Goal: Task Accomplishment & Management: Manage account settings

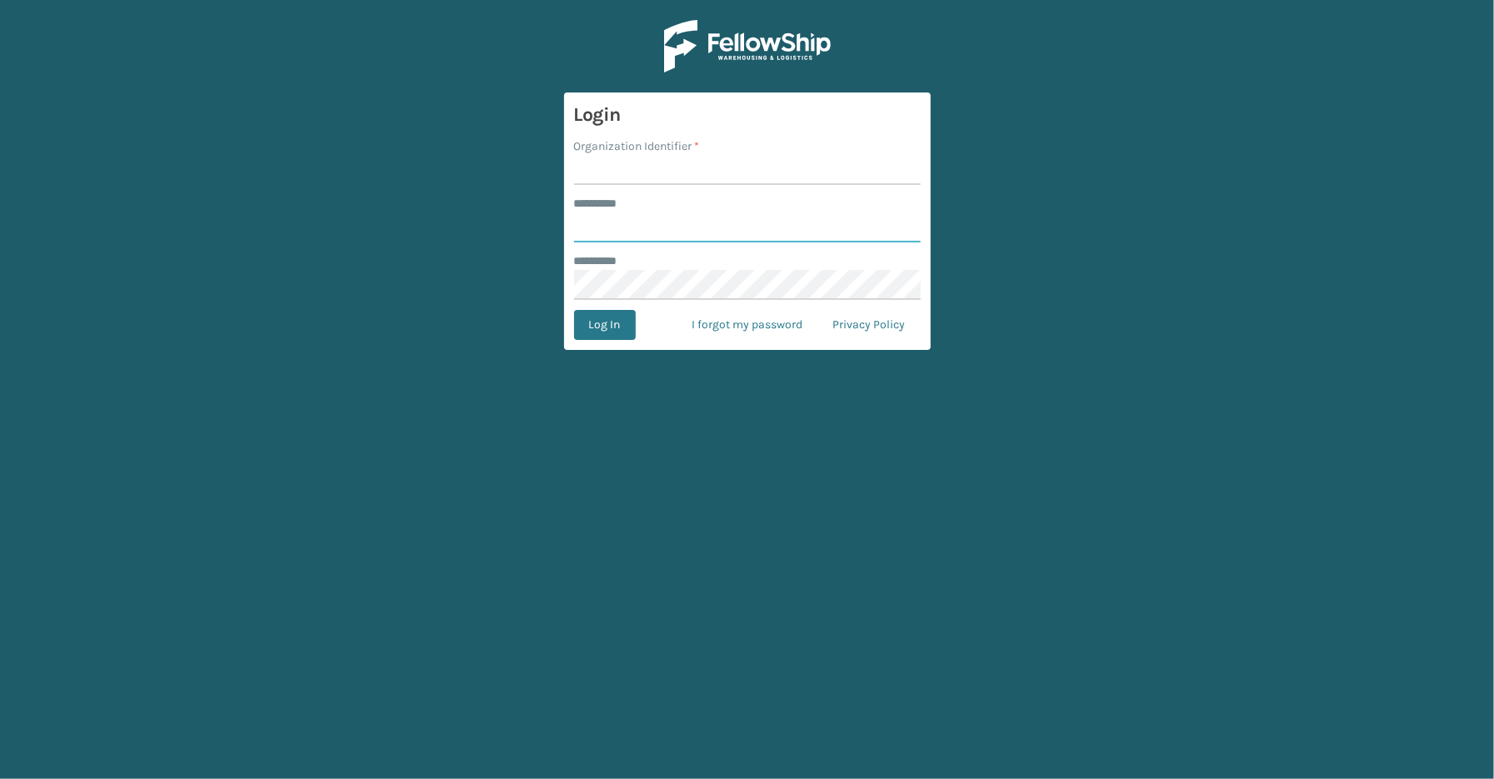
type input "*****"
type input "SleepGeekz"
click at [631, 326] on button "Log In" at bounding box center [605, 325] width 62 height 30
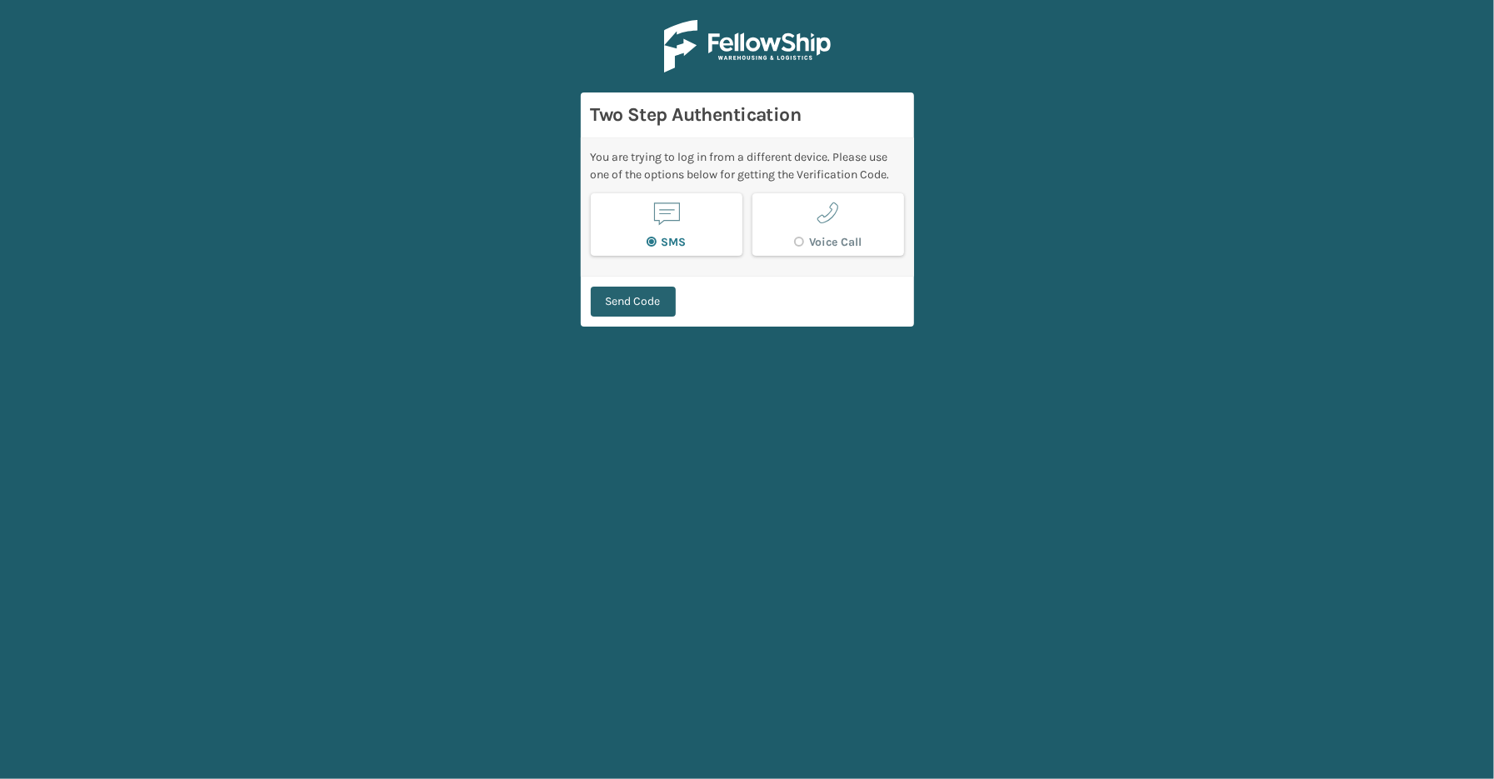
click at [656, 308] on button "Send Code" at bounding box center [633, 302] width 85 height 30
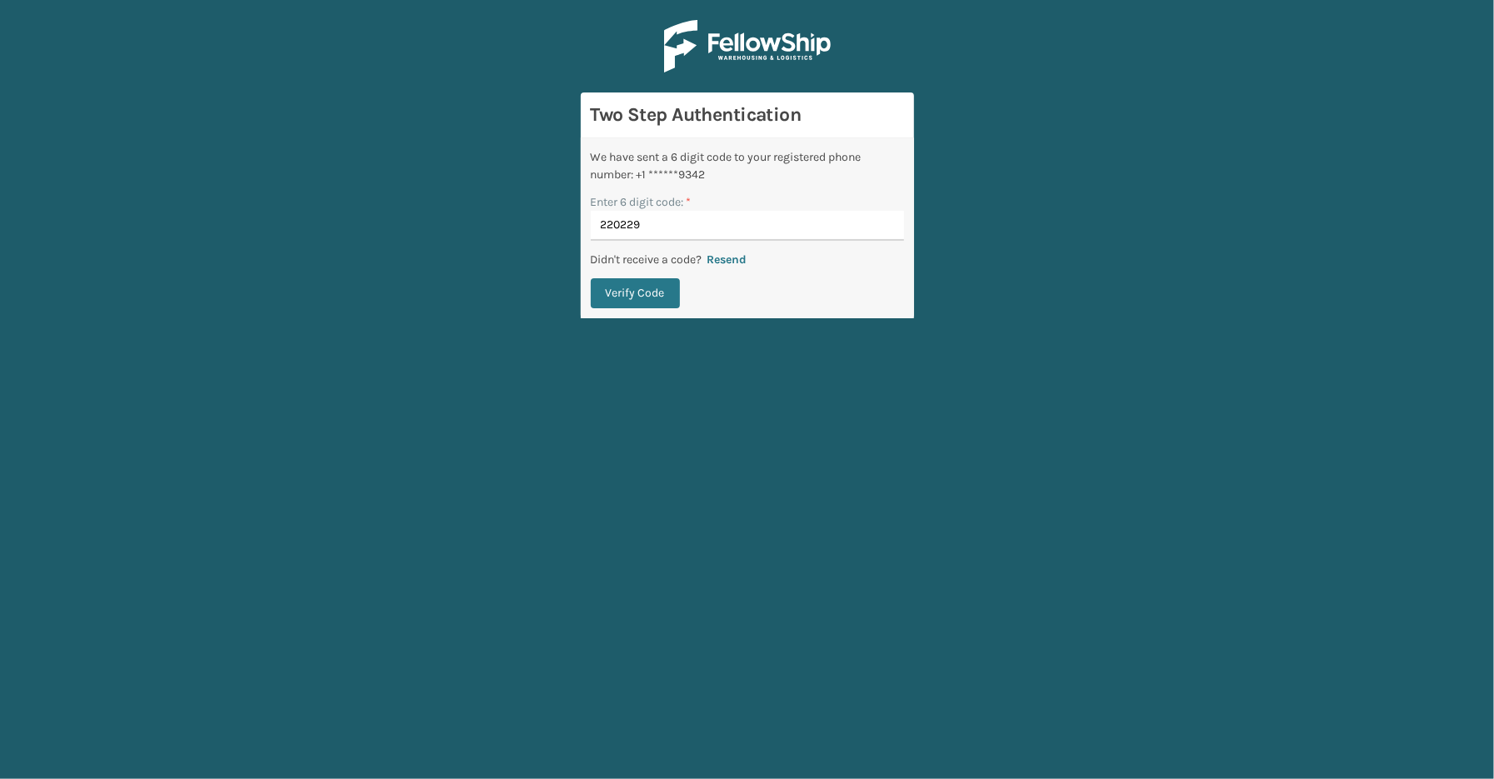
type input "220229"
click at [591, 278] on button "Verify Code" at bounding box center [635, 293] width 89 height 30
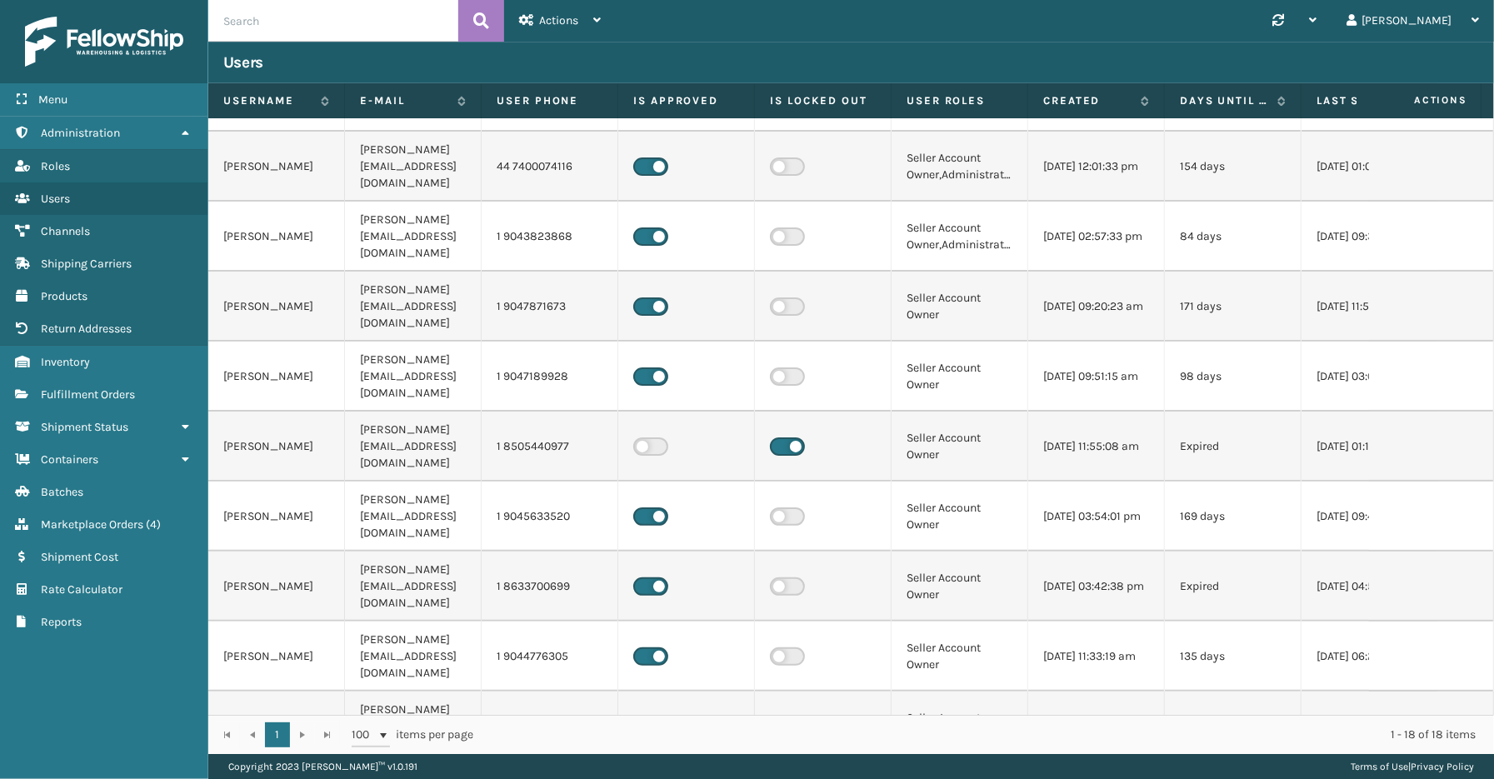
scroll to position [277, 0]
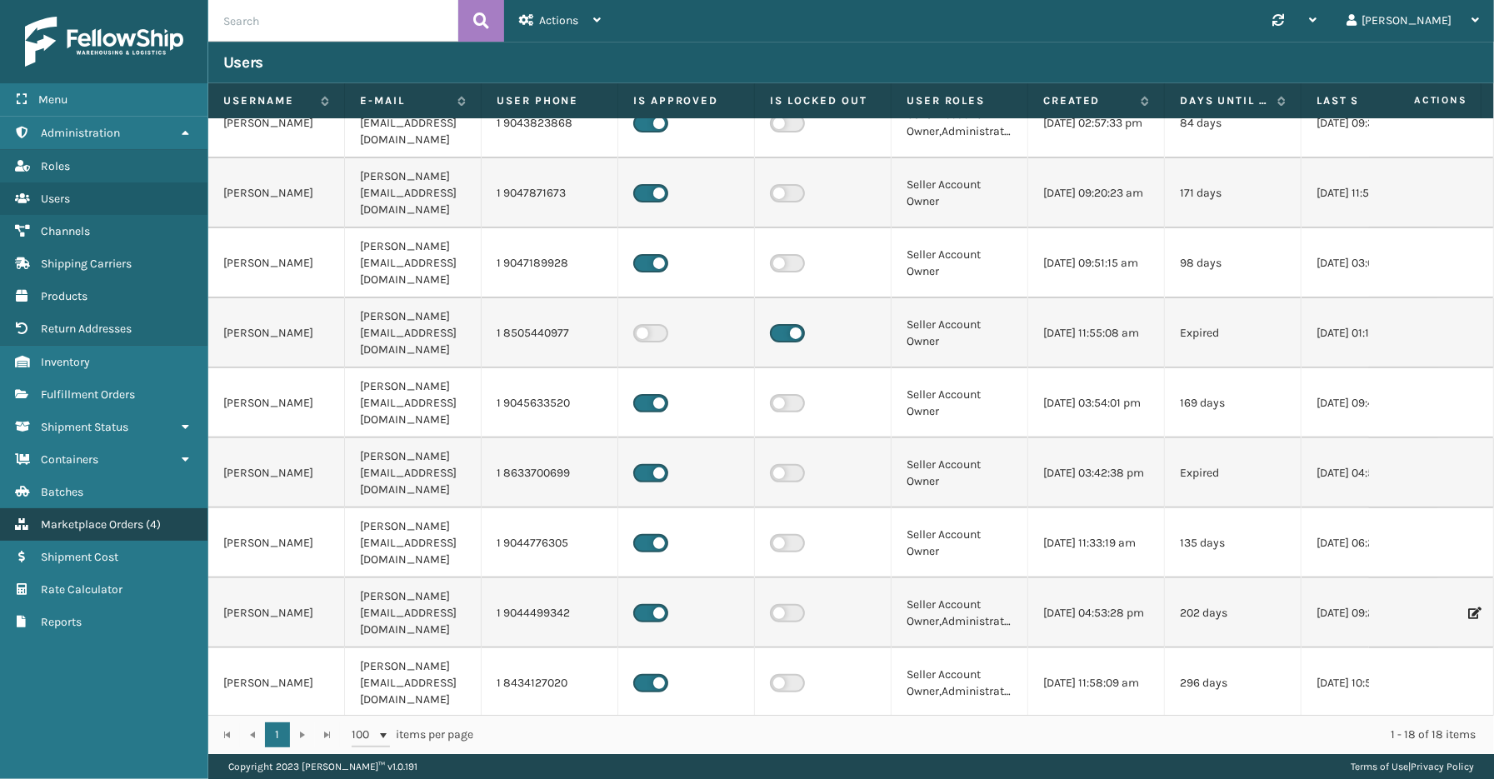
click at [113, 523] on link "Marketplace Orders ( 4 )" at bounding box center [103, 524] width 207 height 32
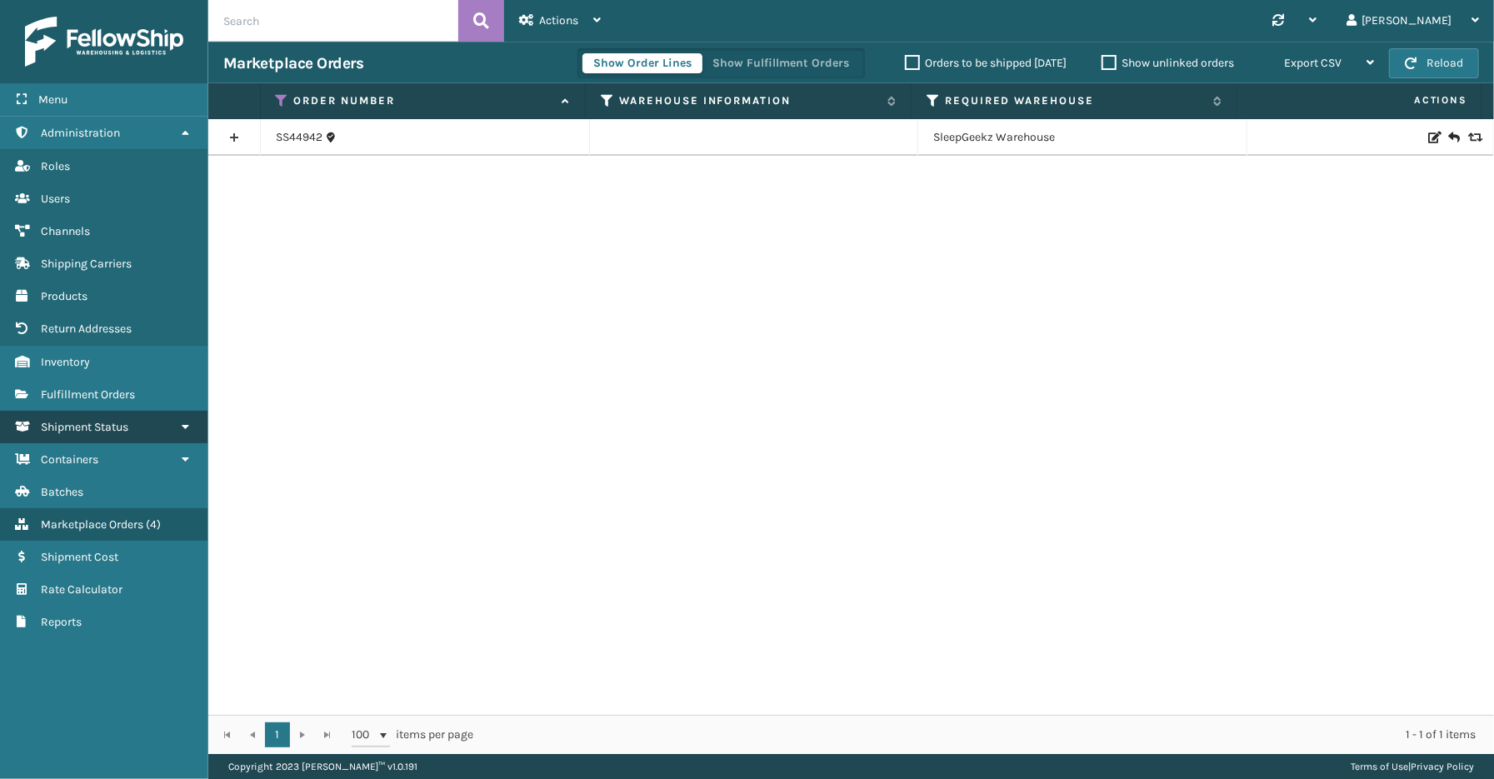
click at [92, 420] on span "Shipment Status" at bounding box center [84, 427] width 87 height 14
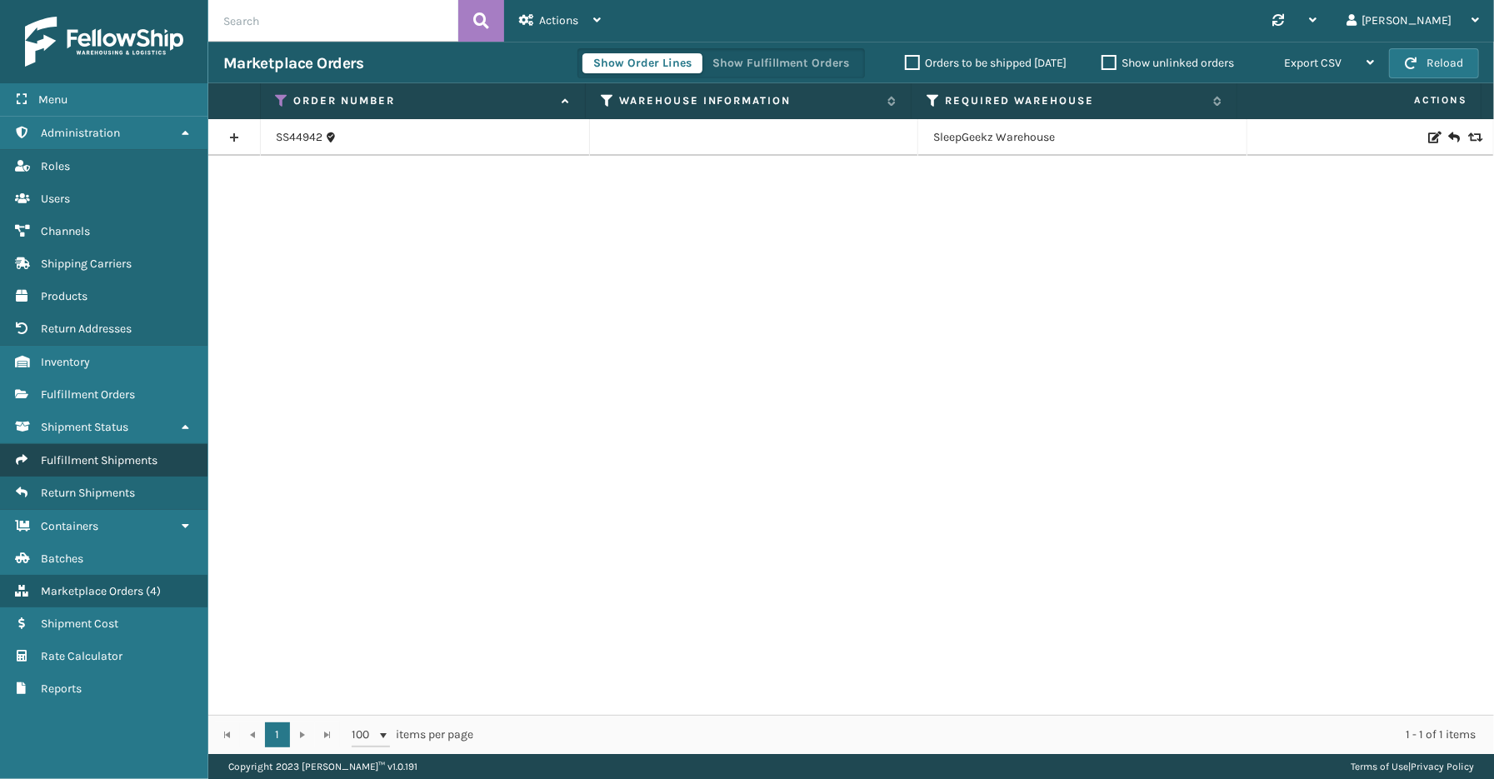
click at [92, 460] on link "Fulfillment Shipments" at bounding box center [103, 460] width 207 height 32
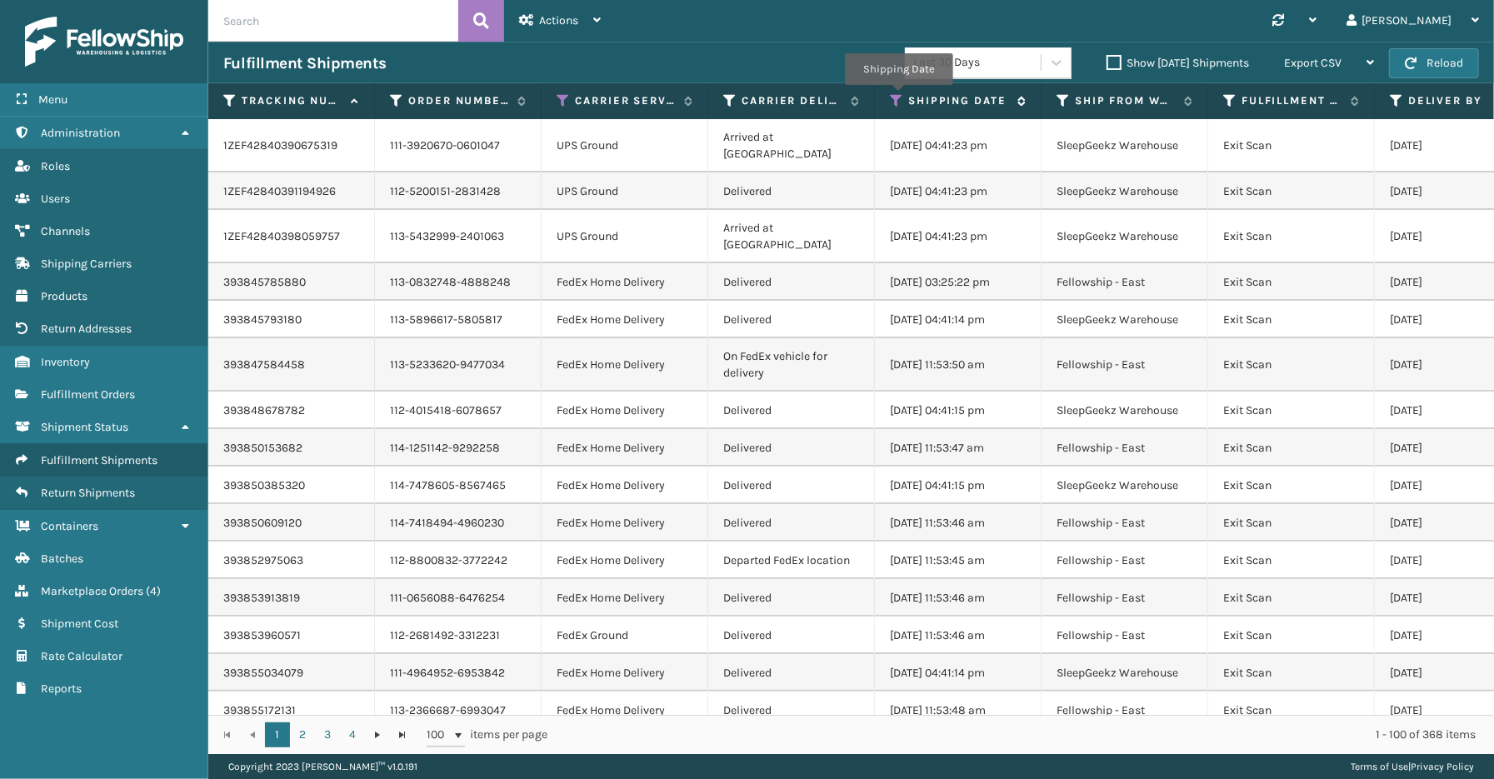
click at [898, 97] on icon at bounding box center [896, 100] width 13 height 15
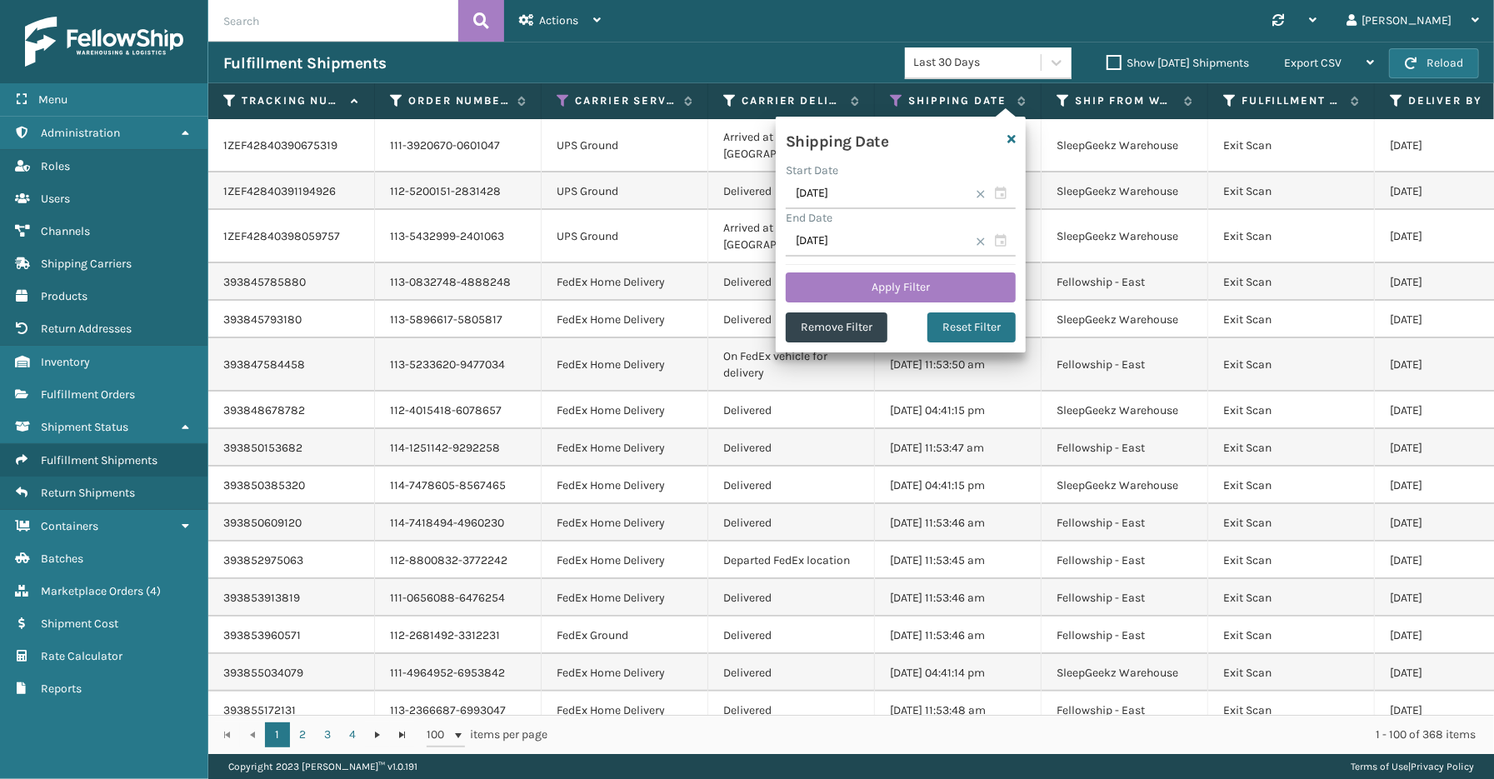
click at [978, 190] on span at bounding box center [980, 194] width 10 height 10
click at [981, 242] on span at bounding box center [980, 242] width 10 height 10
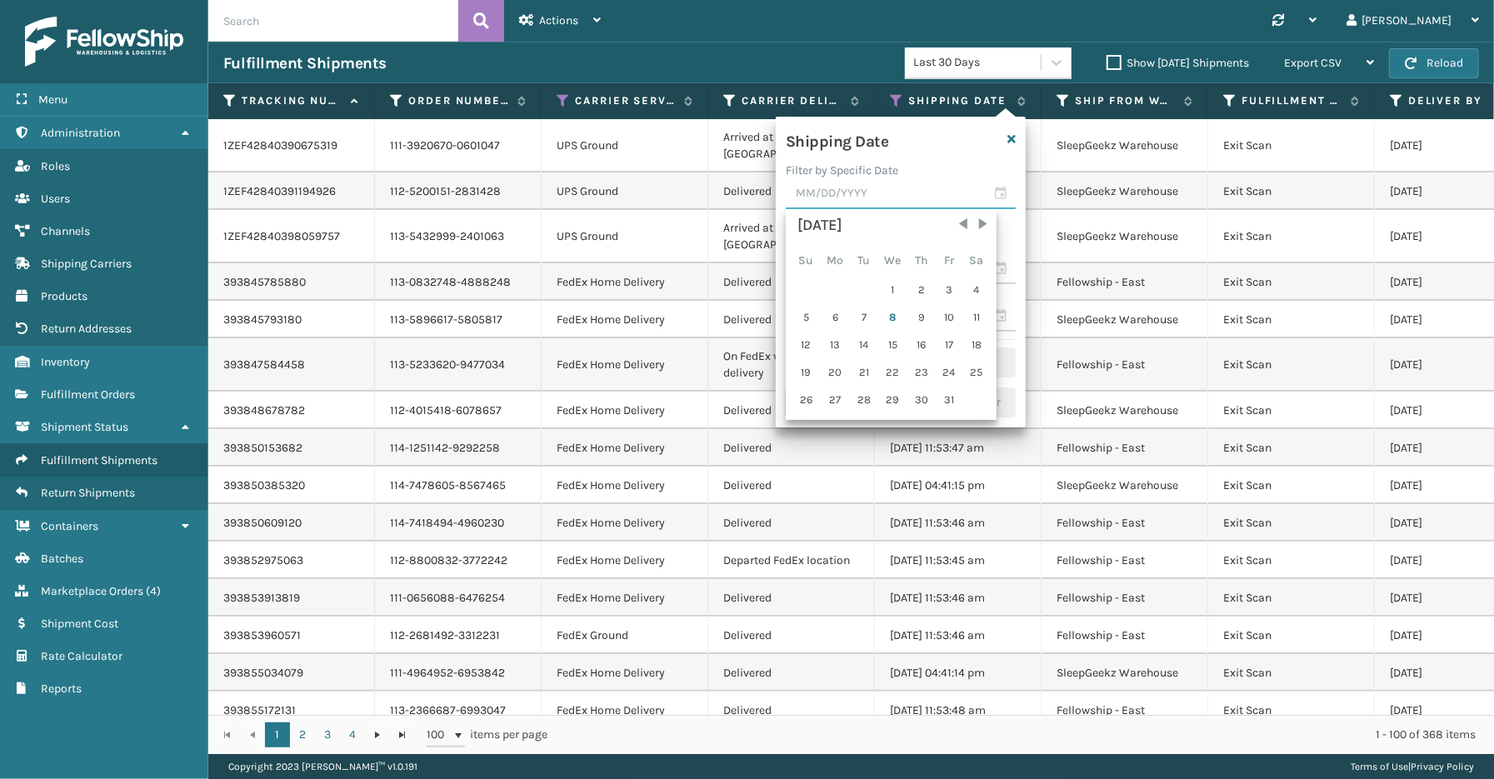
click at [998, 192] on input "text" at bounding box center [901, 194] width 230 height 30
click at [858, 322] on div "7" at bounding box center [863, 317] width 25 height 25
type input "[DATE]"
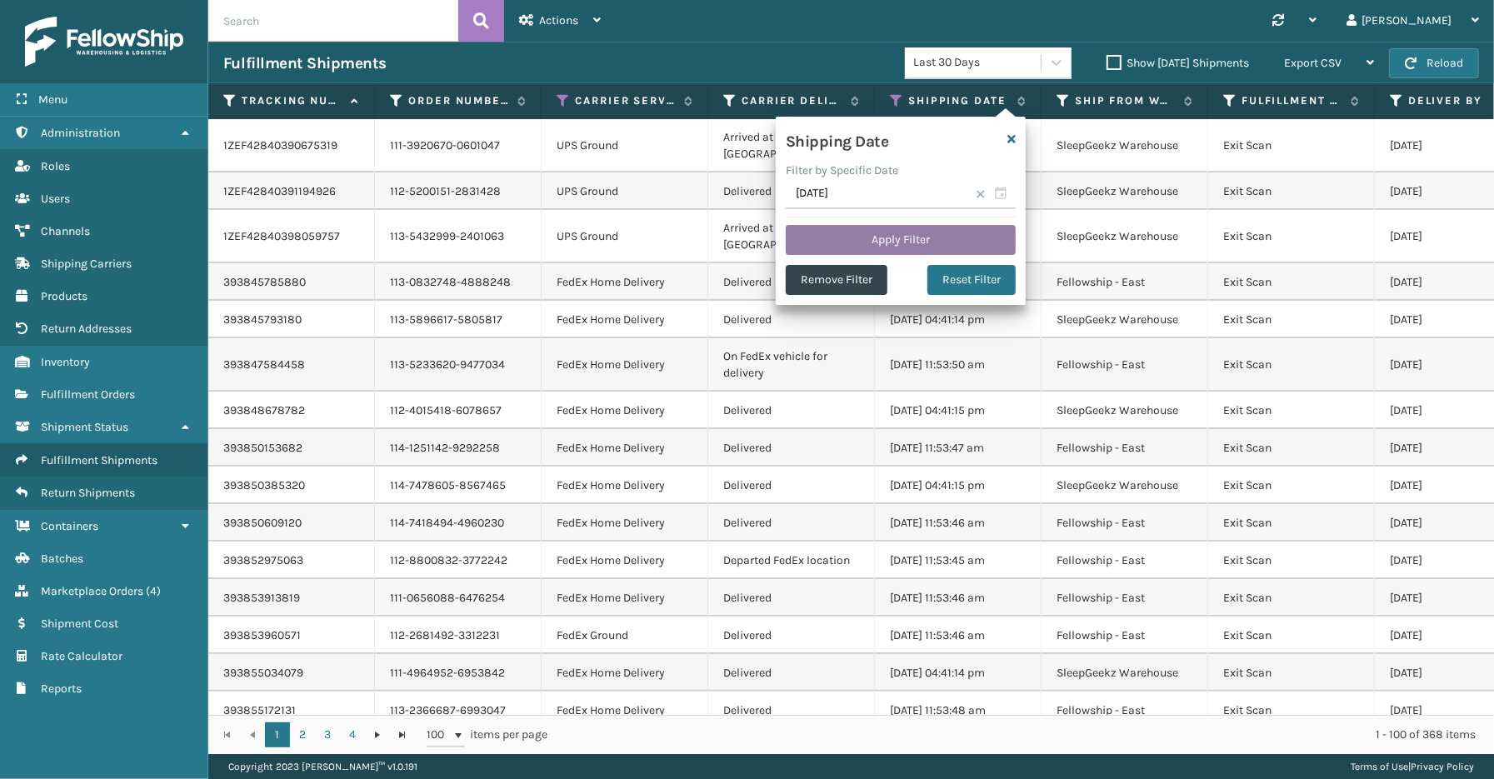
click at [853, 228] on button "Apply Filter" at bounding box center [901, 240] width 230 height 30
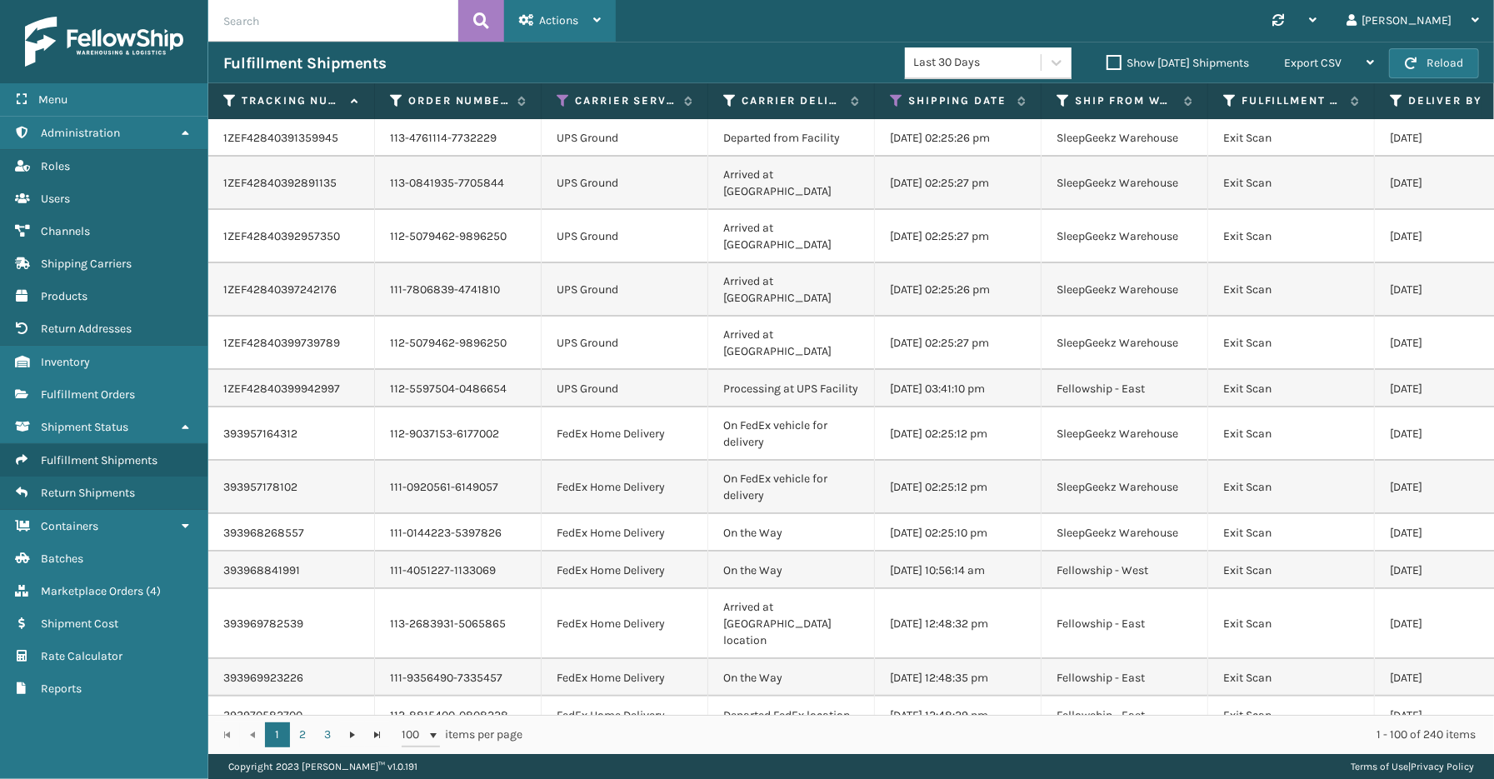
click at [556, 15] on span "Actions" at bounding box center [558, 20] width 39 height 14
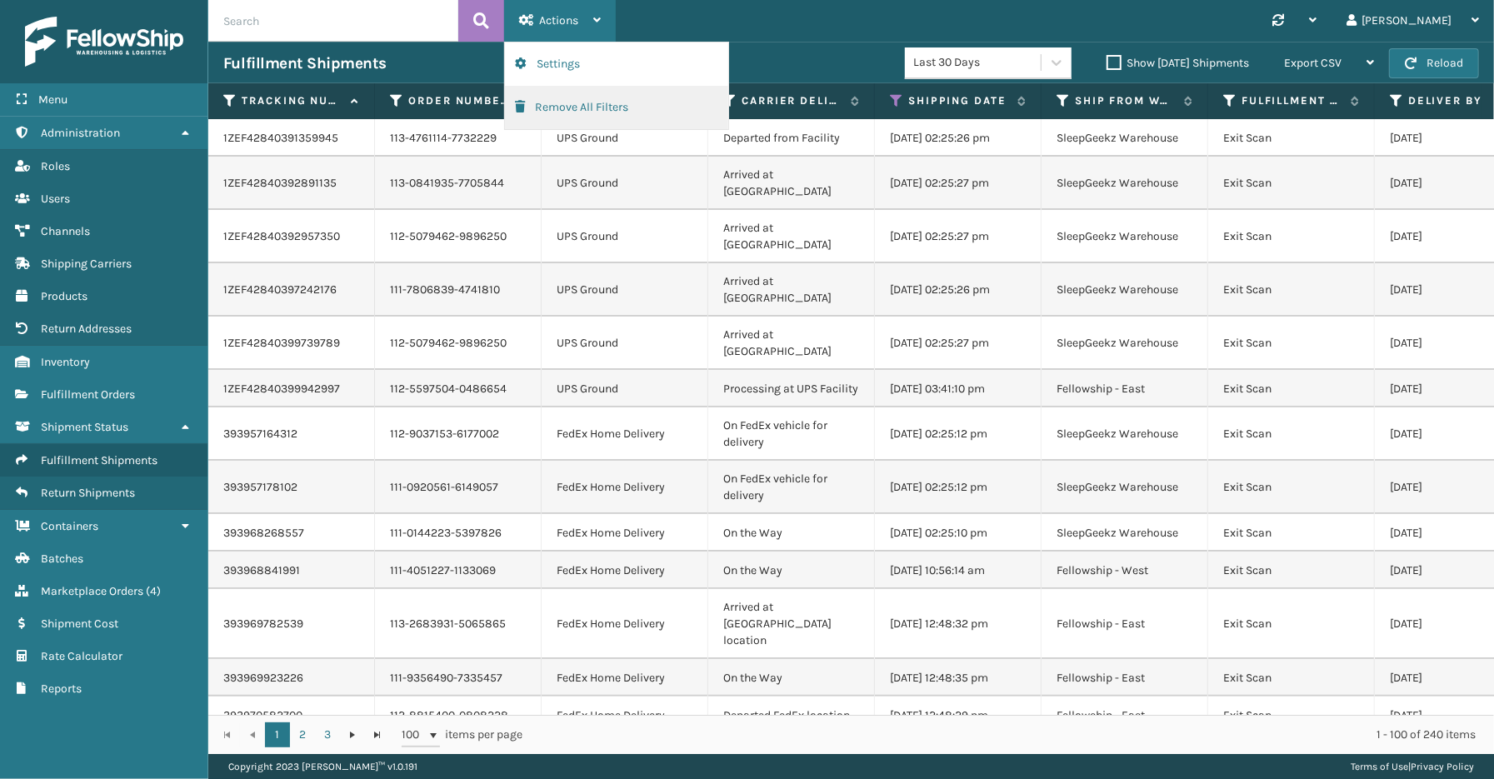
click at [556, 108] on button "Remove All Filters" at bounding box center [616, 107] width 223 height 43
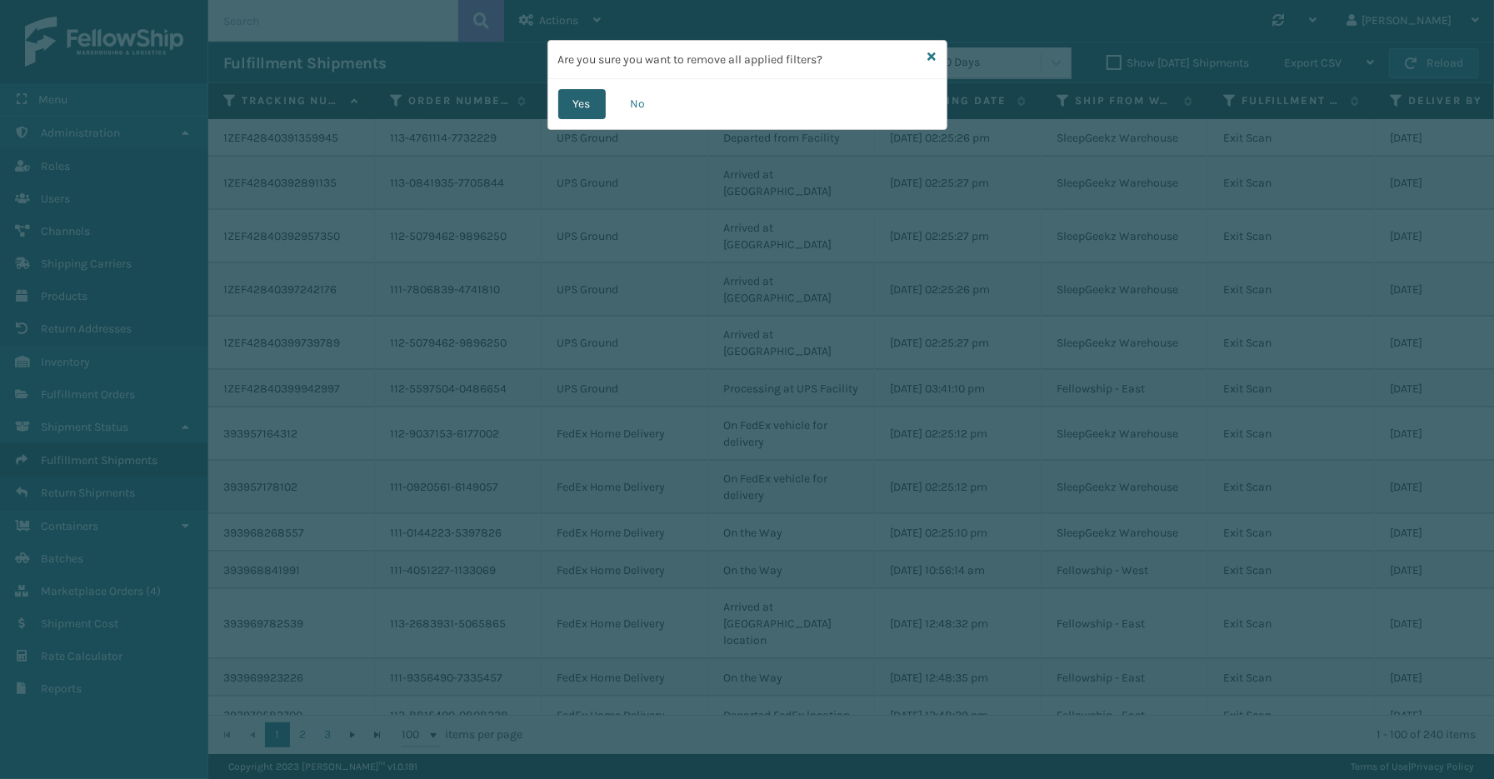
click at [595, 96] on button "Yes" at bounding box center [581, 104] width 47 height 30
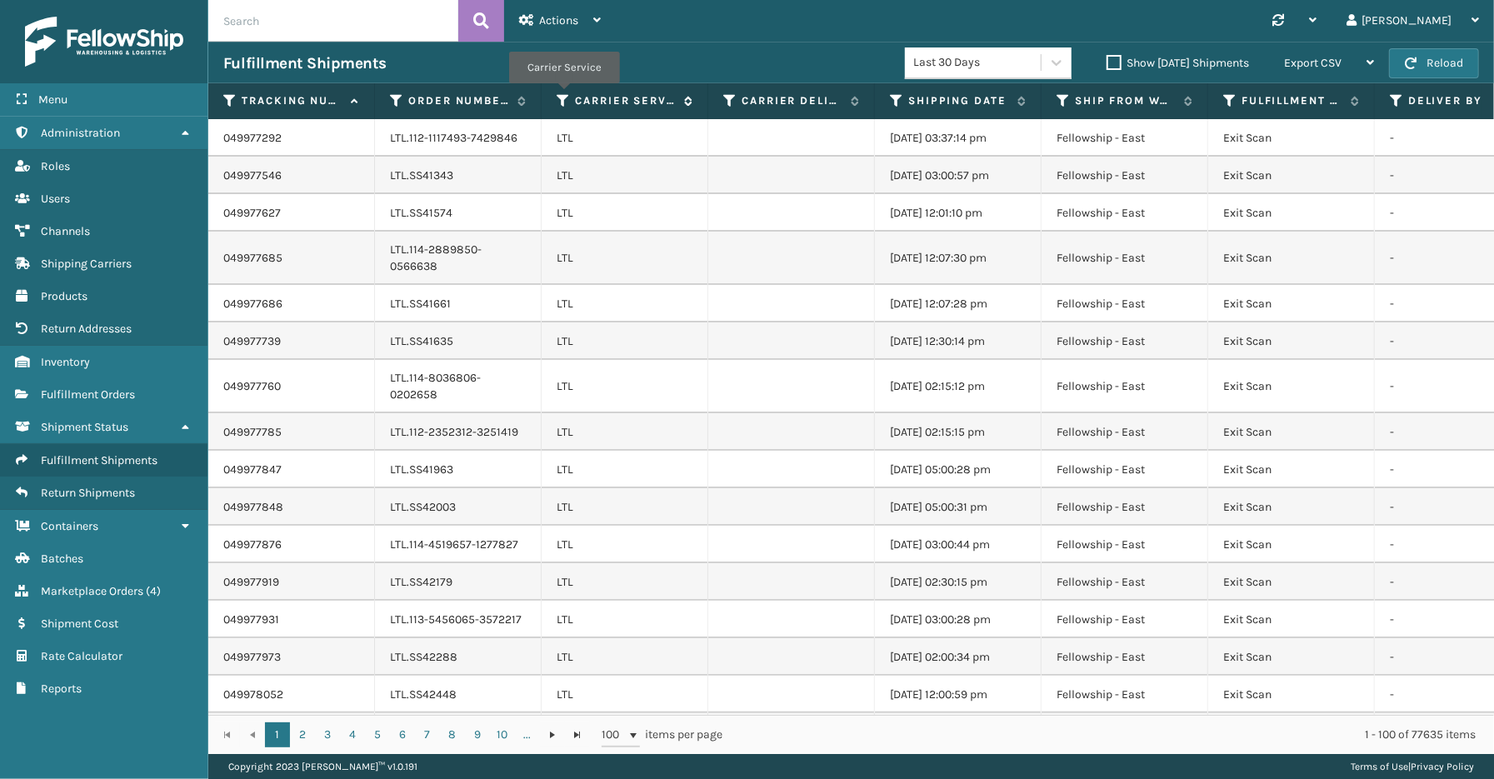
click at [563, 95] on icon at bounding box center [562, 100] width 13 height 15
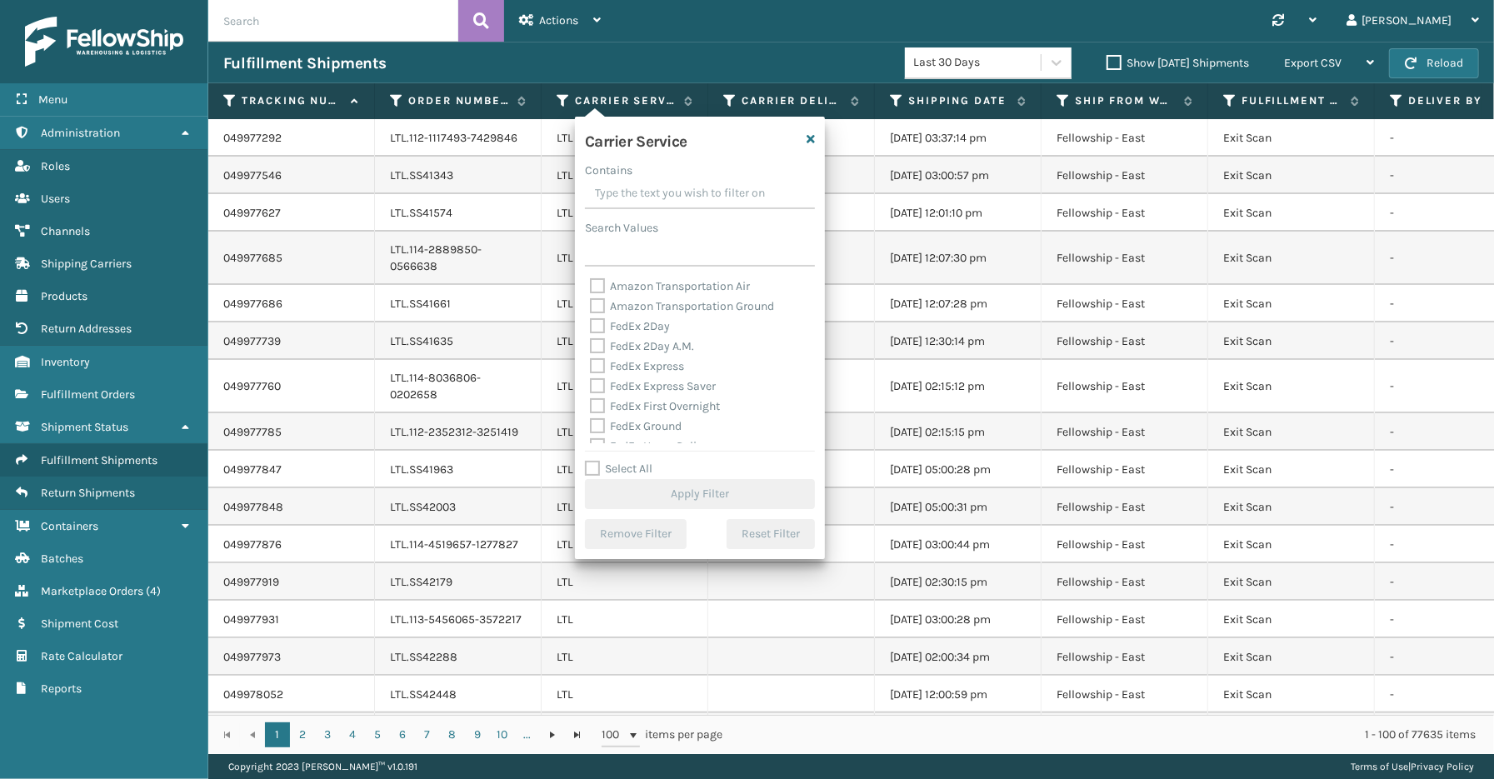
click at [634, 471] on label "Select All" at bounding box center [618, 468] width 67 height 14
click at [634, 461] on input "Select All" at bounding box center [710, 460] width 250 height 2
checkbox input "true"
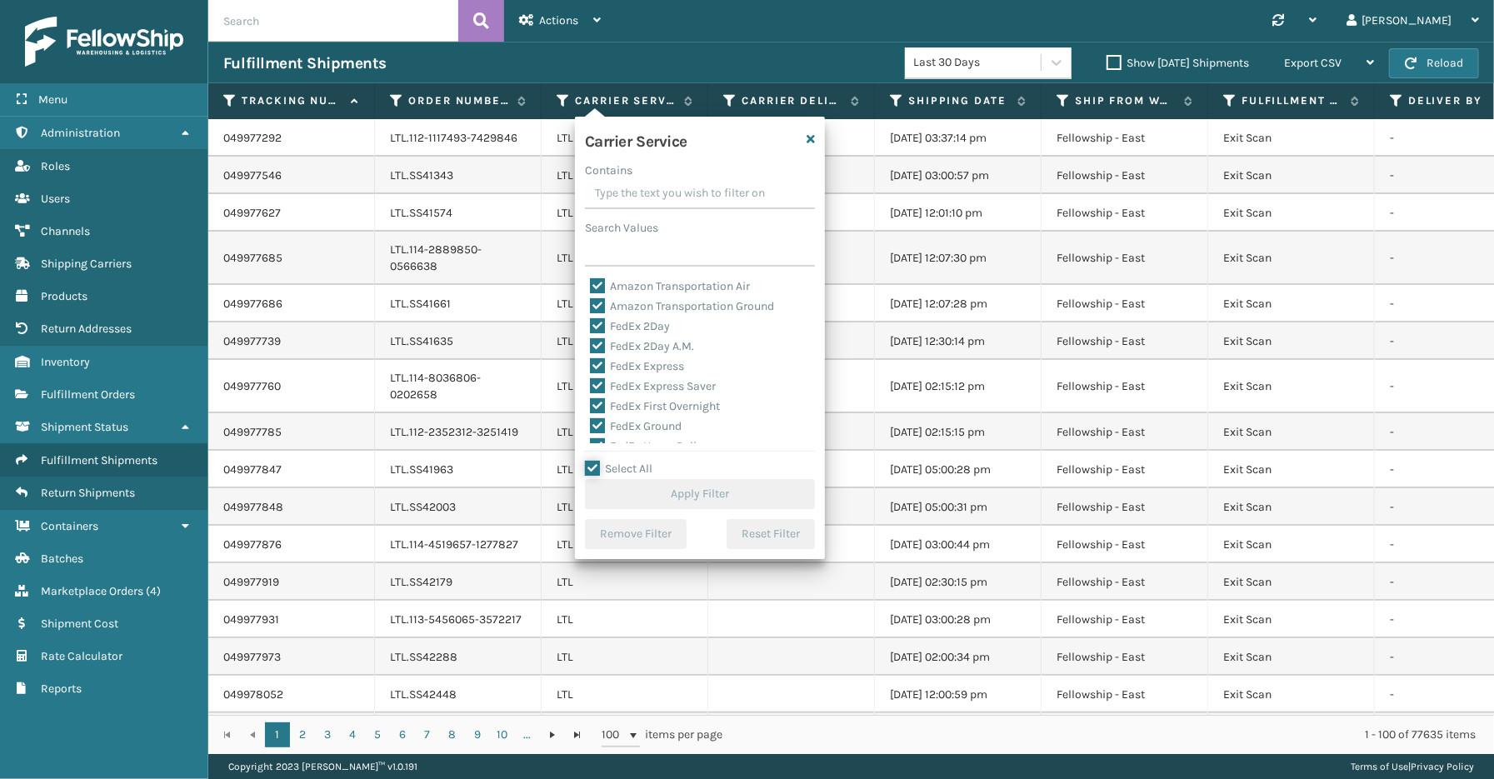
checkbox input "true"
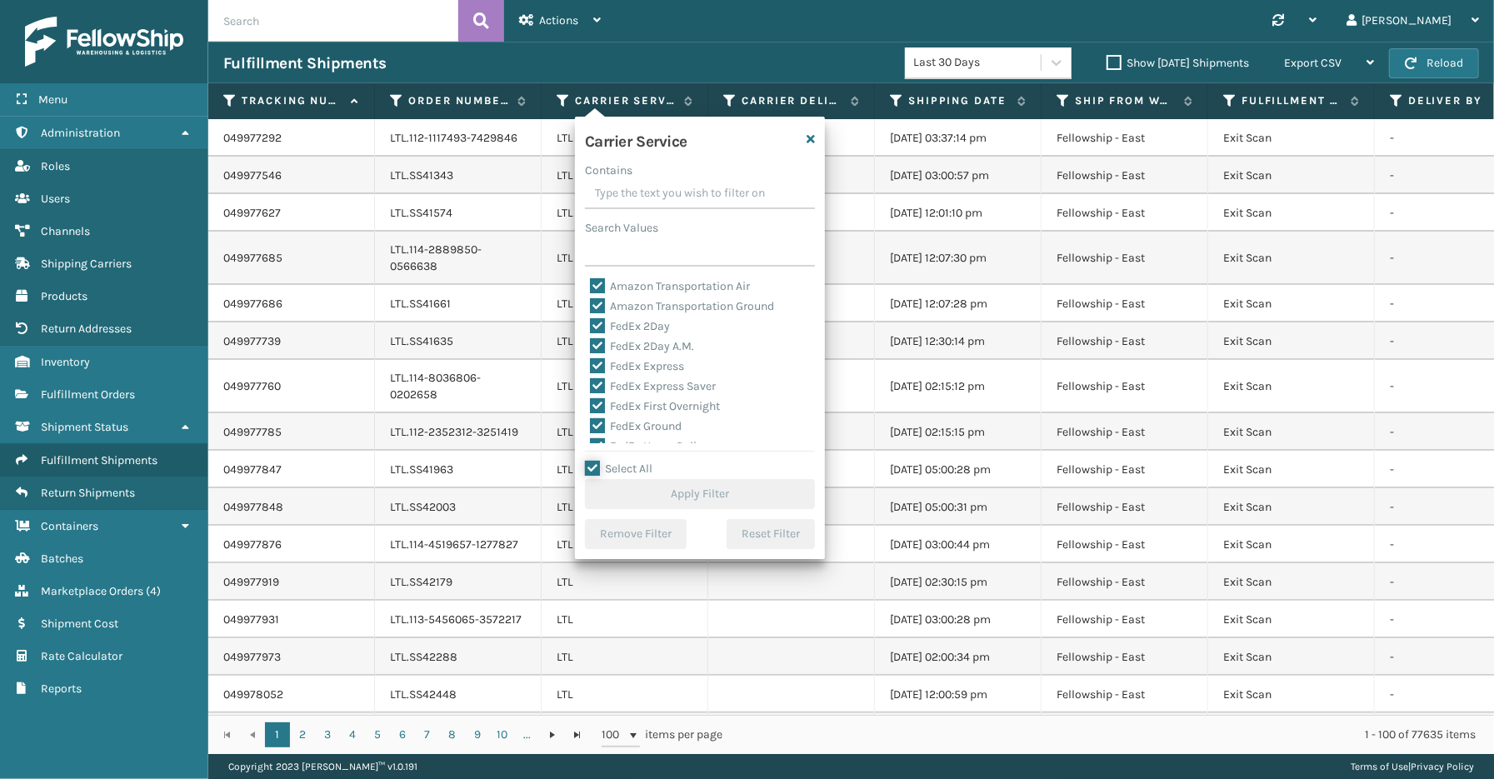
checkbox input "true"
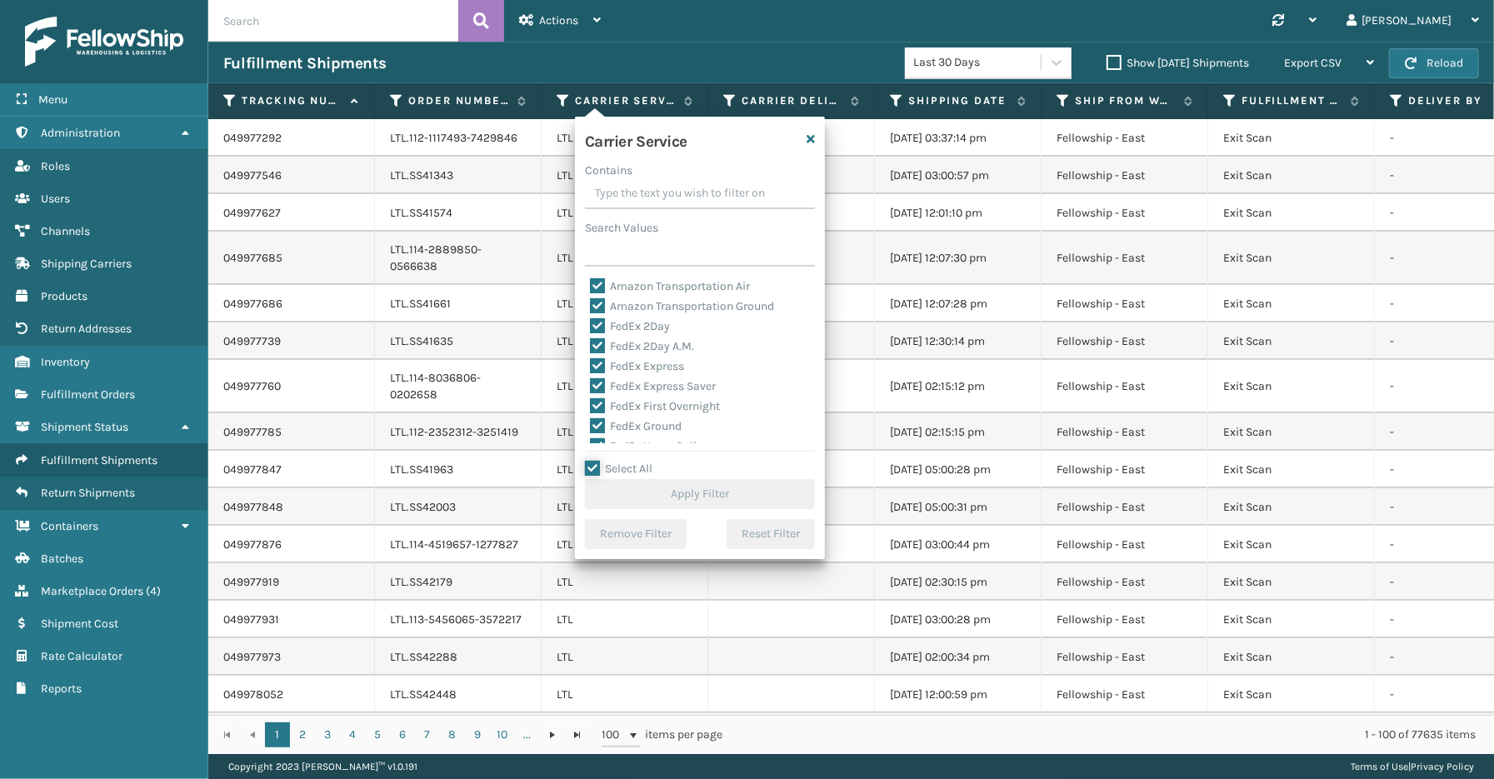
checkbox input "true"
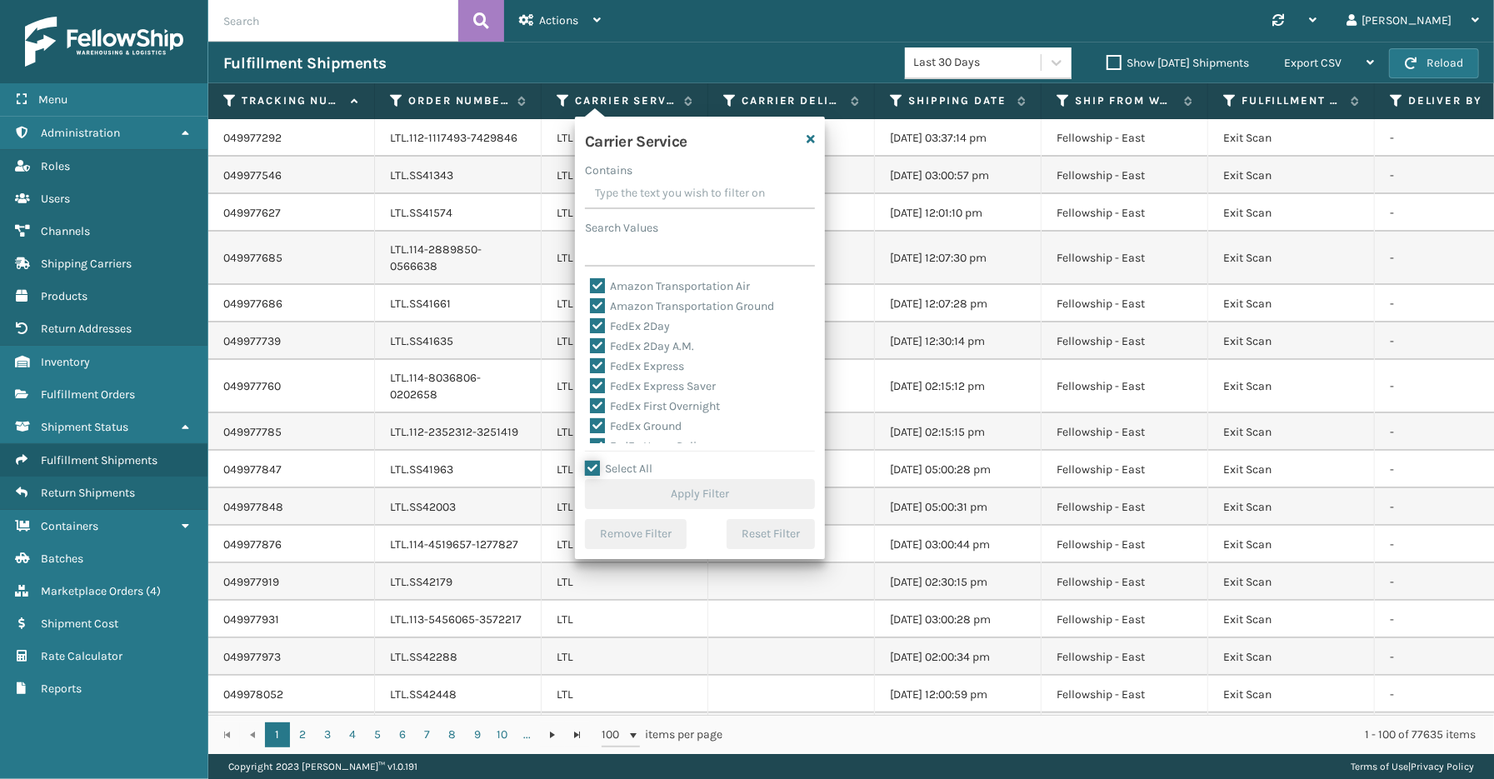
checkbox input "true"
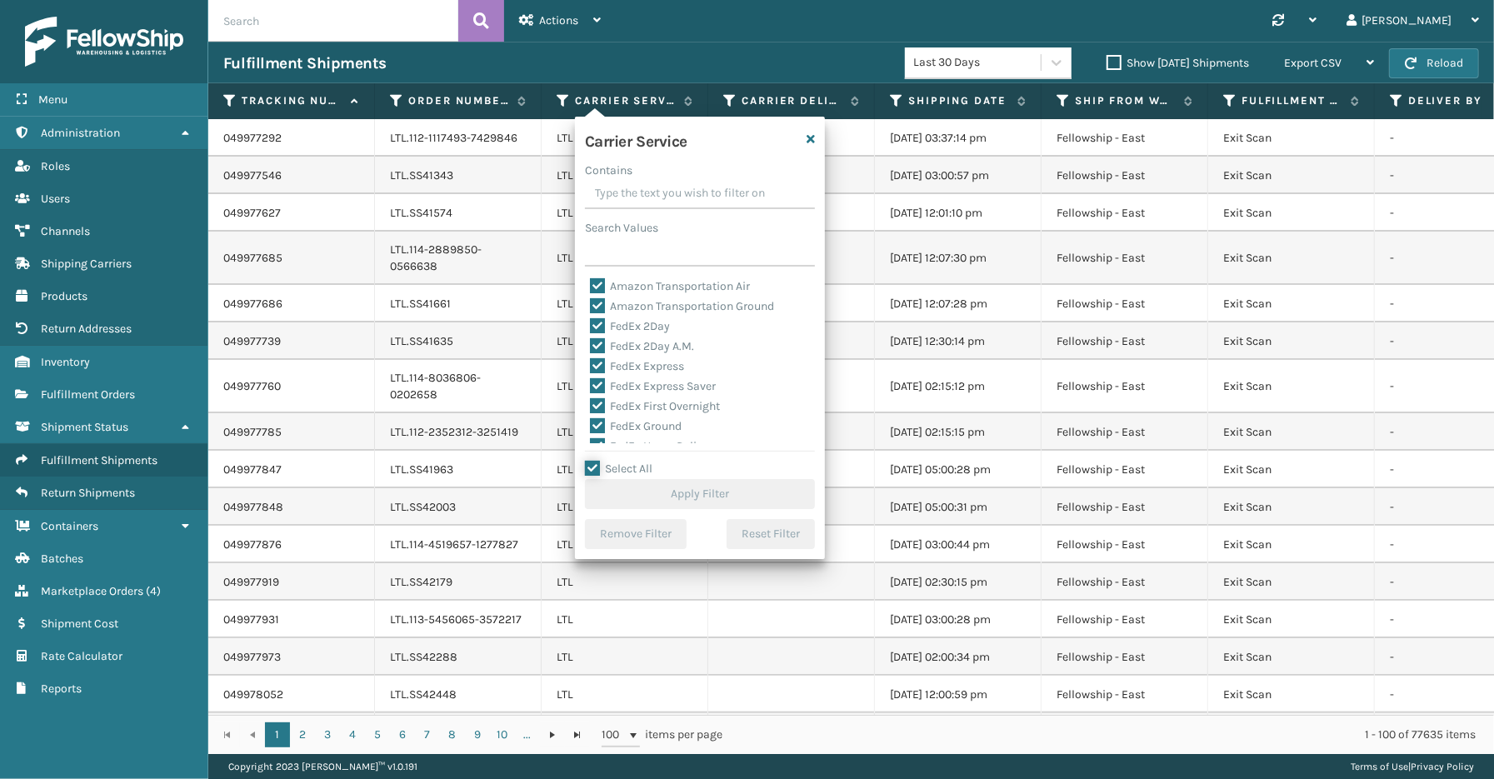
checkbox input "true"
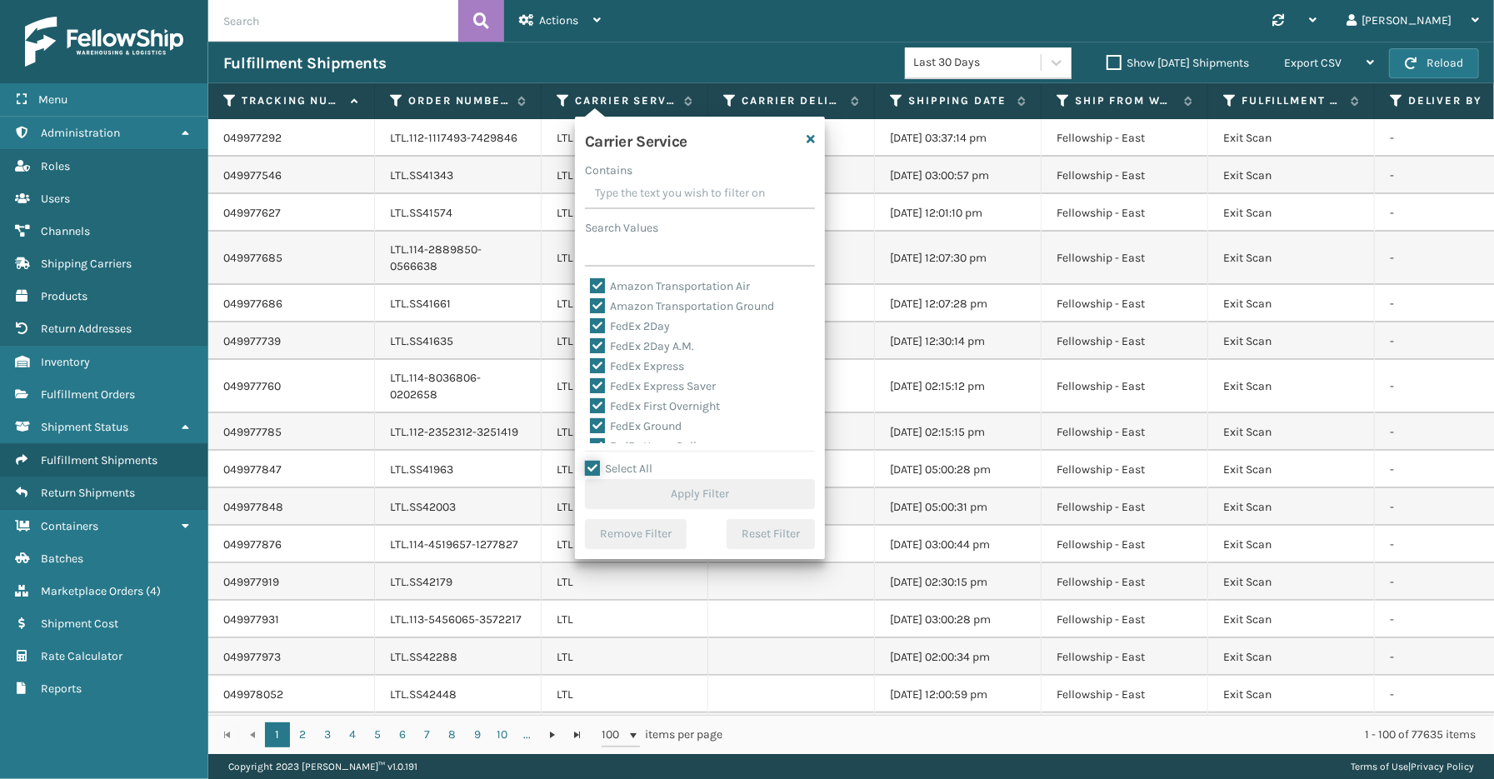
checkbox input "true"
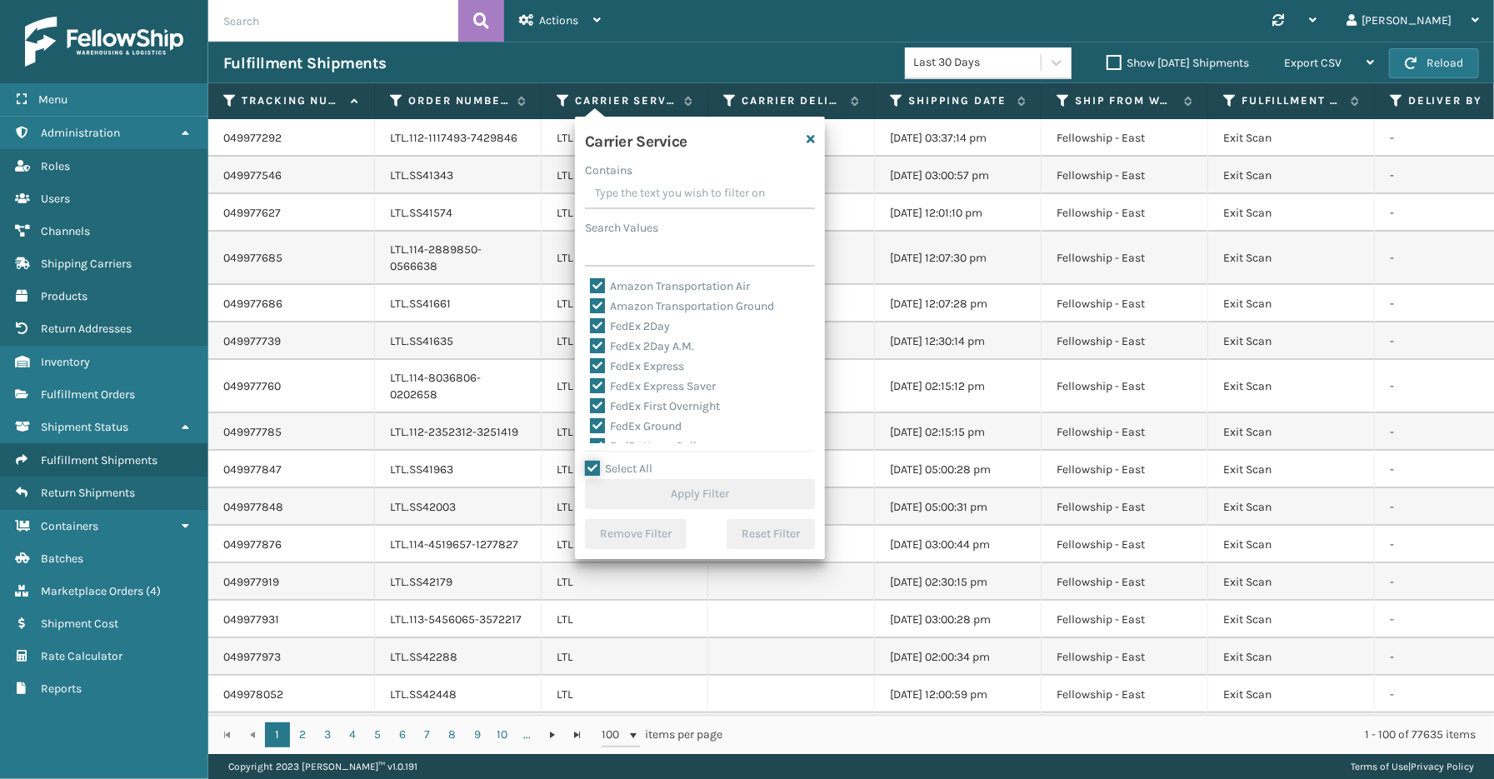
checkbox input "true"
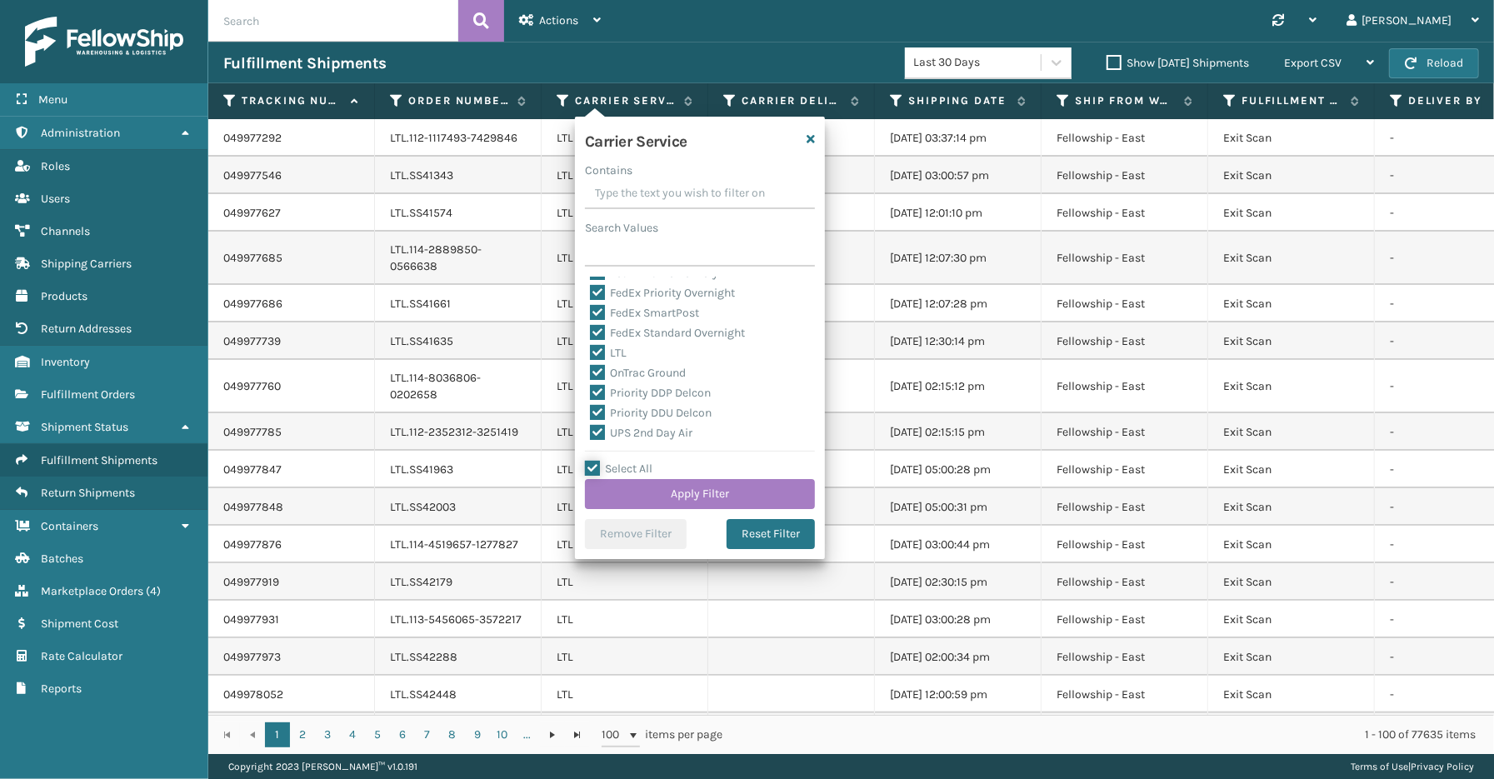
scroll to position [185, 0]
click at [615, 342] on label "LTL" at bounding box center [608, 341] width 37 height 14
click at [591, 342] on input "LTL" at bounding box center [590, 337] width 1 height 11
checkbox input "false"
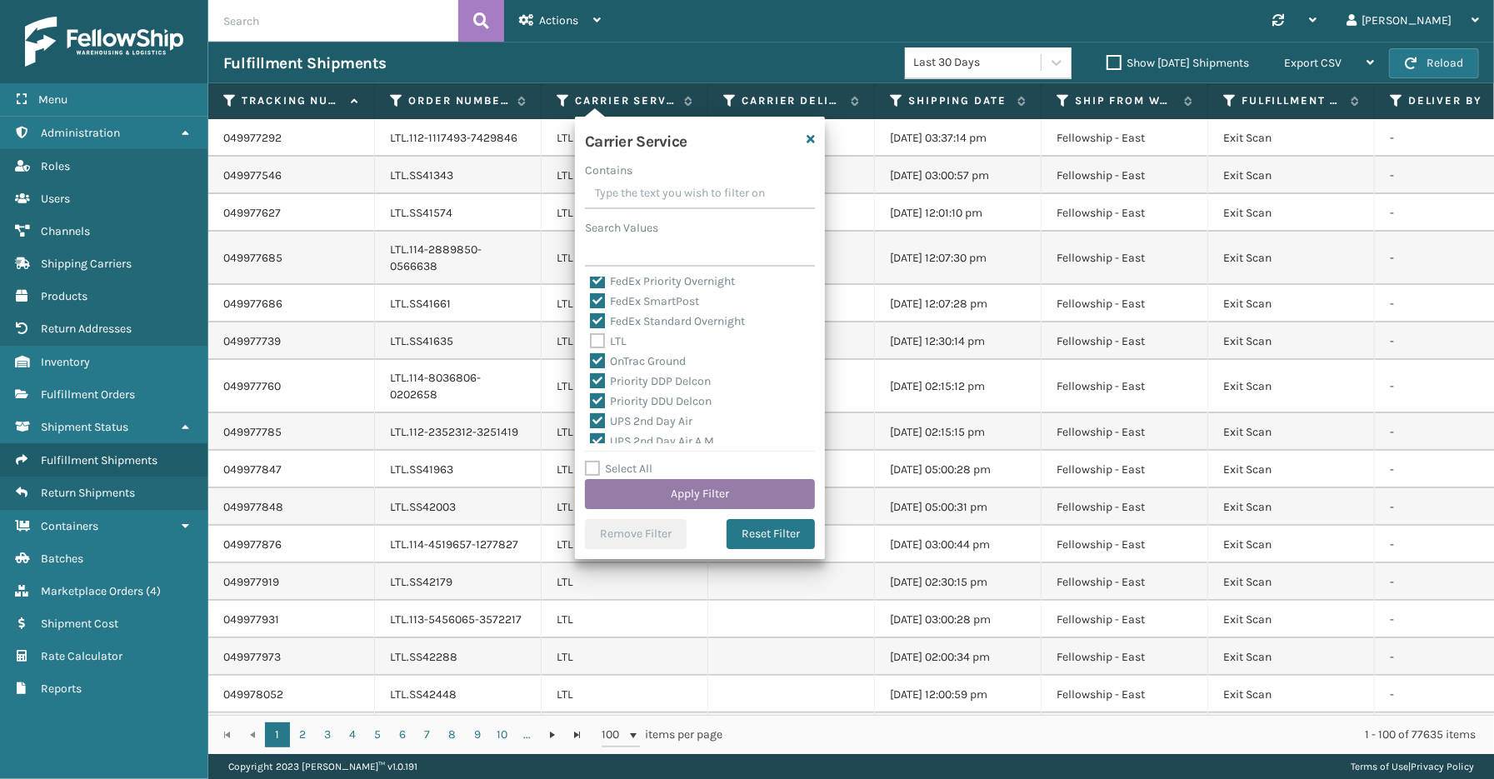
click at [671, 486] on button "Apply Filter" at bounding box center [700, 494] width 230 height 30
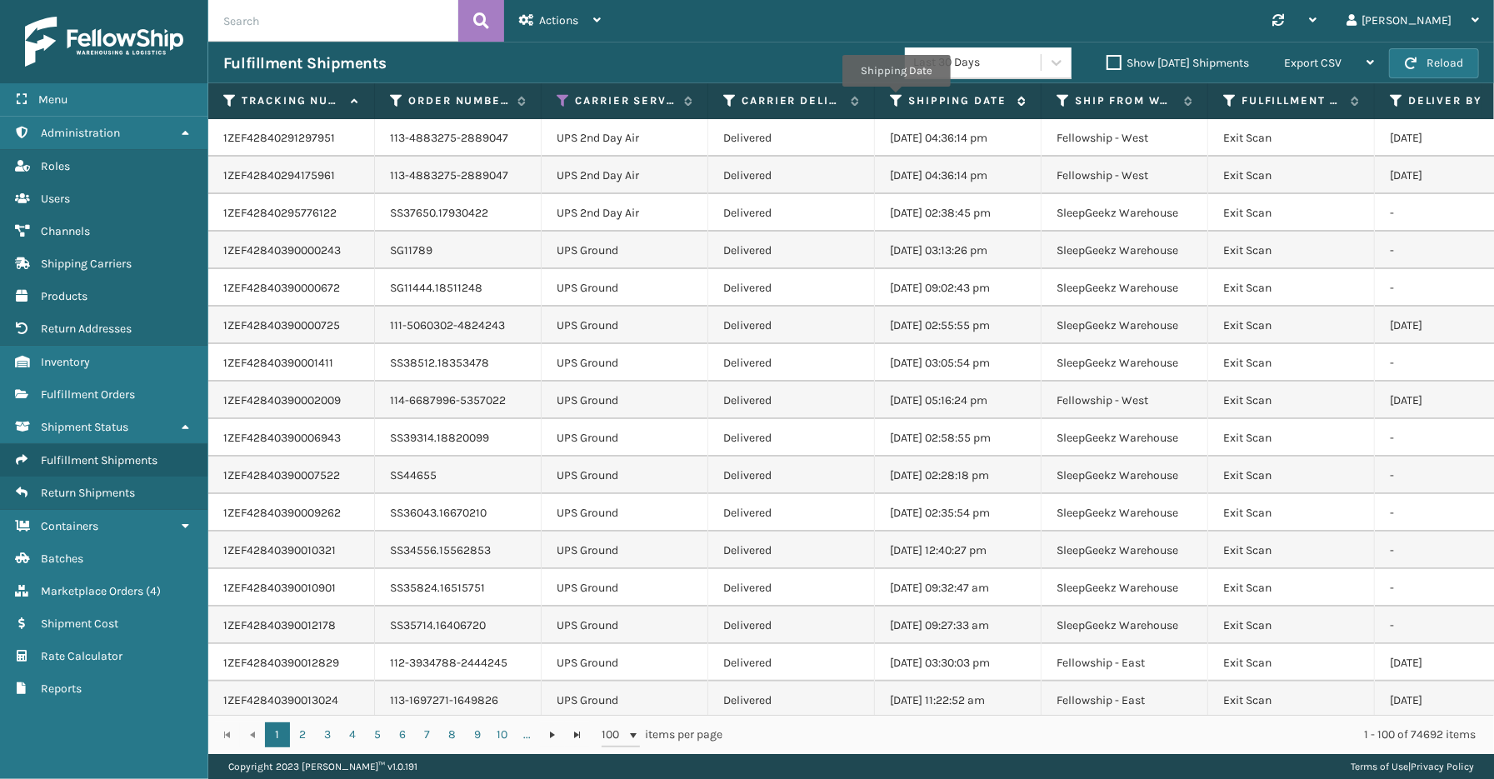
click at [896, 98] on icon at bounding box center [896, 100] width 13 height 15
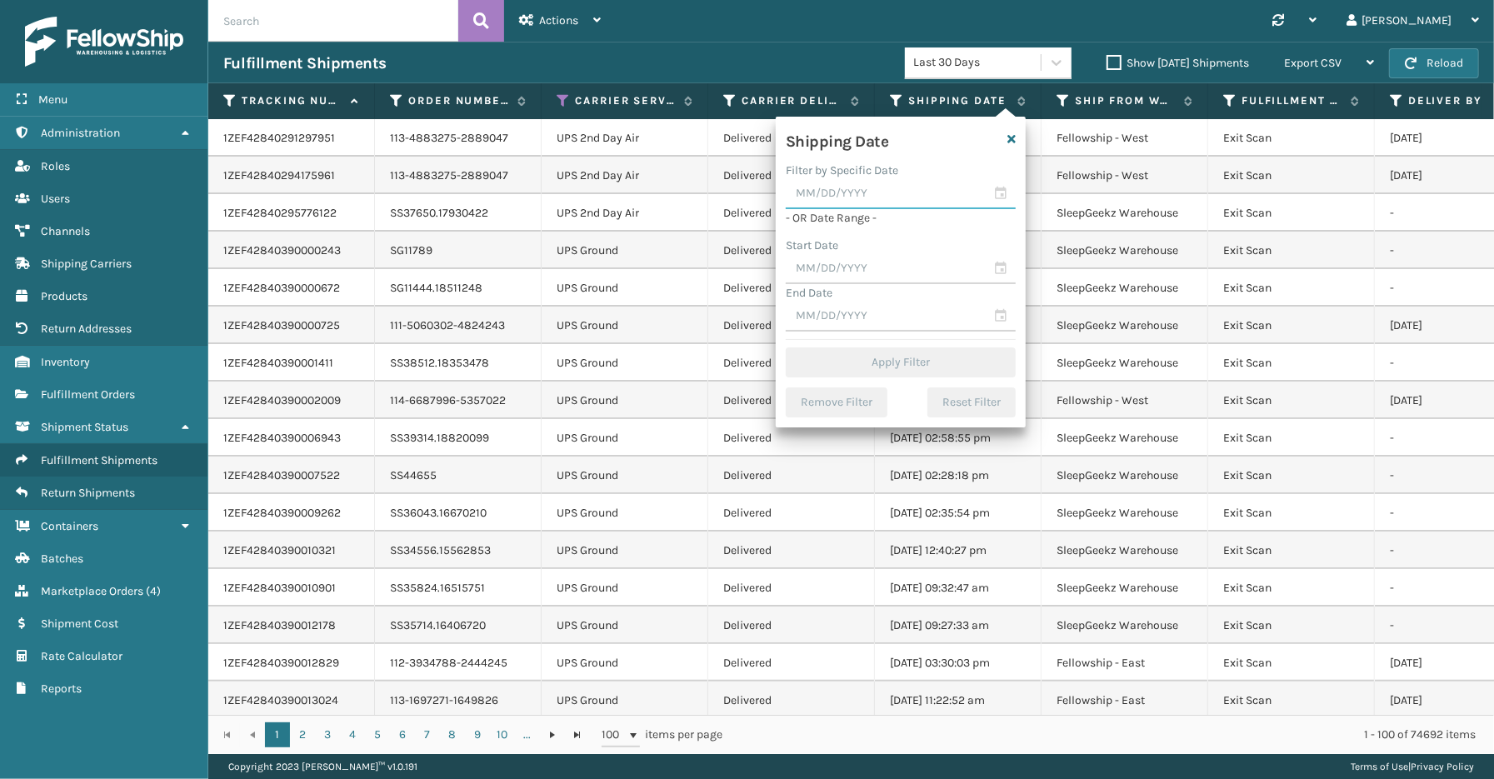
click at [1000, 192] on input "text" at bounding box center [901, 194] width 230 height 30
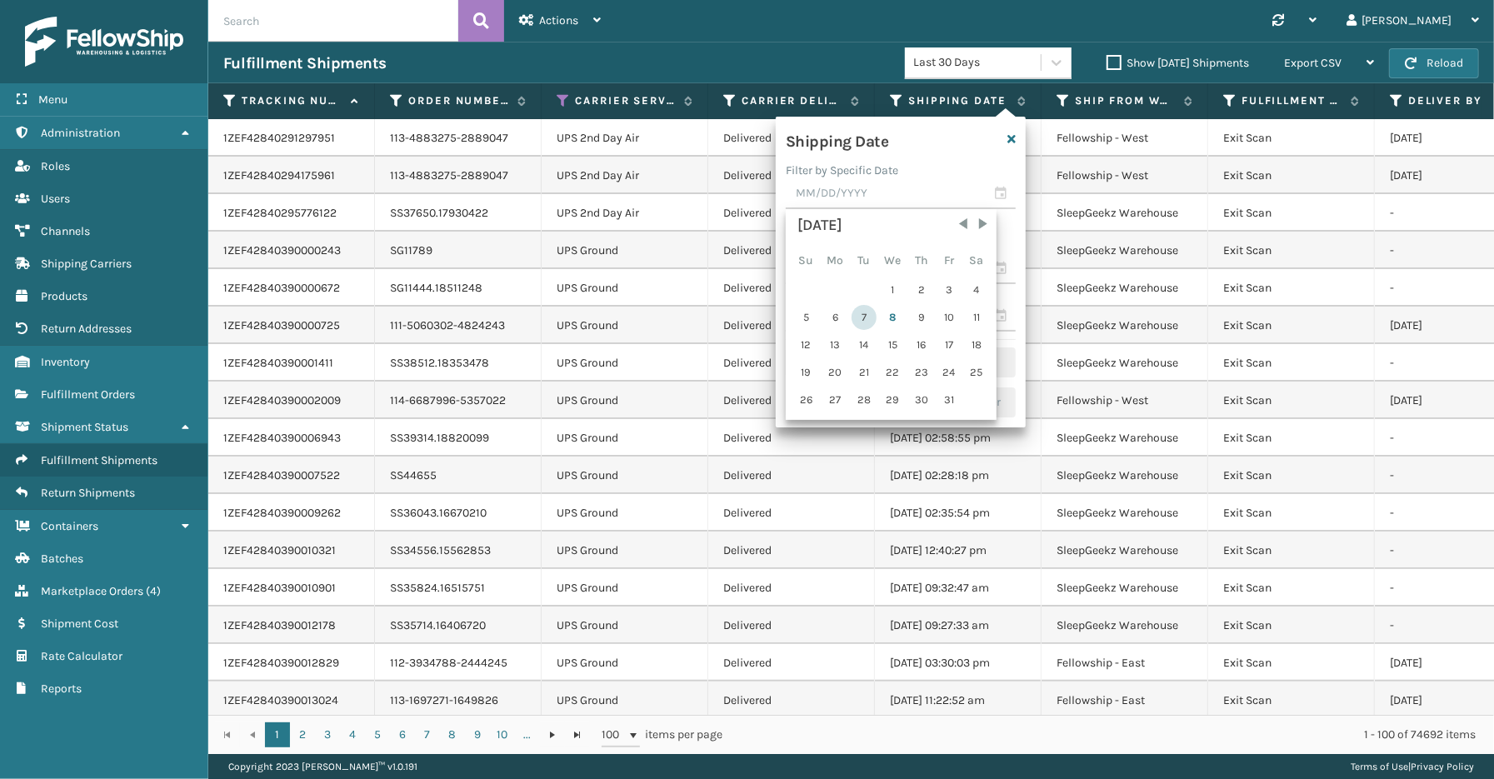
click at [862, 320] on div "7" at bounding box center [863, 317] width 25 height 25
type input "[DATE]"
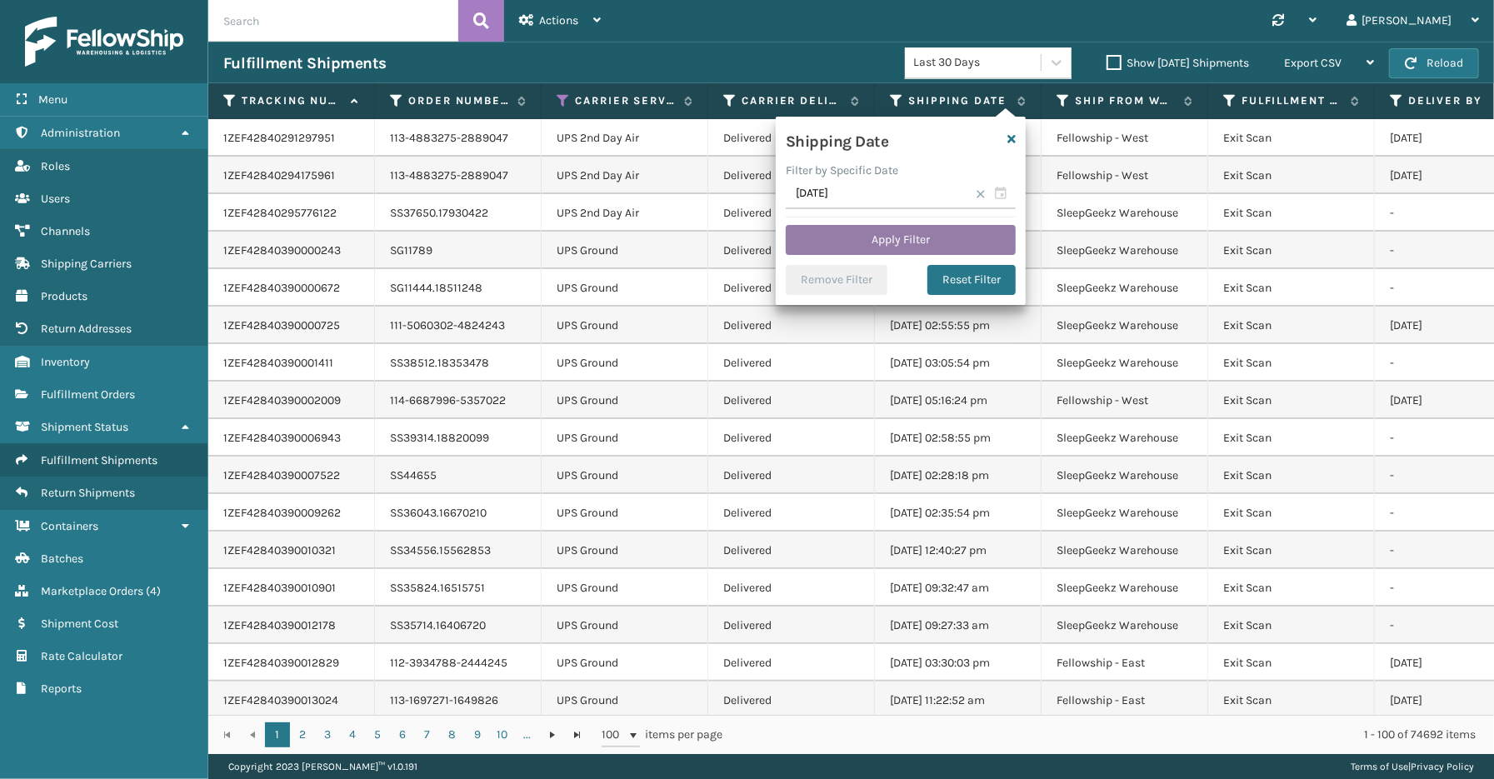
click at [862, 247] on button "Apply Filter" at bounding box center [901, 240] width 230 height 30
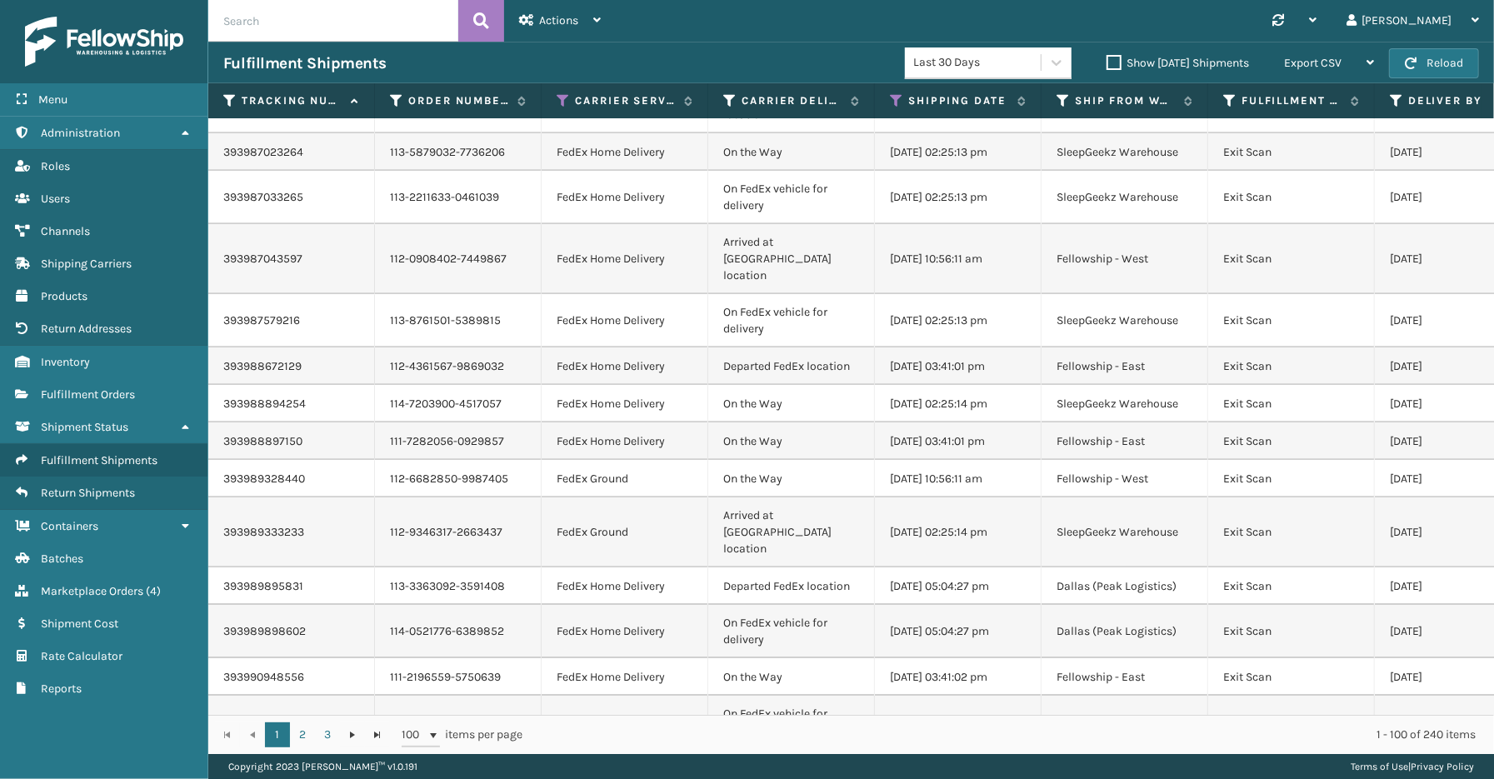
scroll to position [3463, 0]
click at [1327, 58] on span "Export CSV" at bounding box center [1312, 63] width 57 height 14
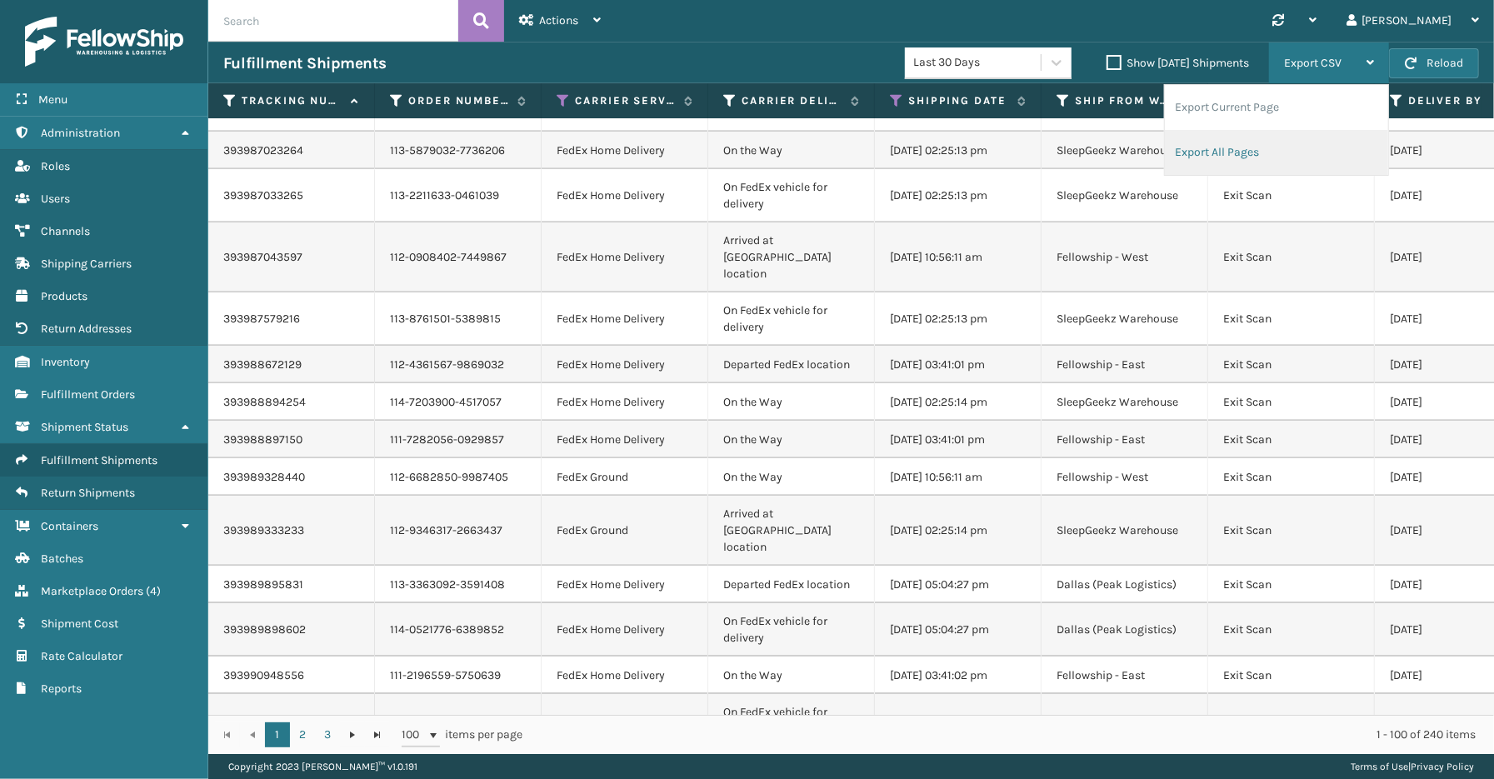
click at [1246, 147] on li "Export All Pages" at bounding box center [1276, 152] width 223 height 45
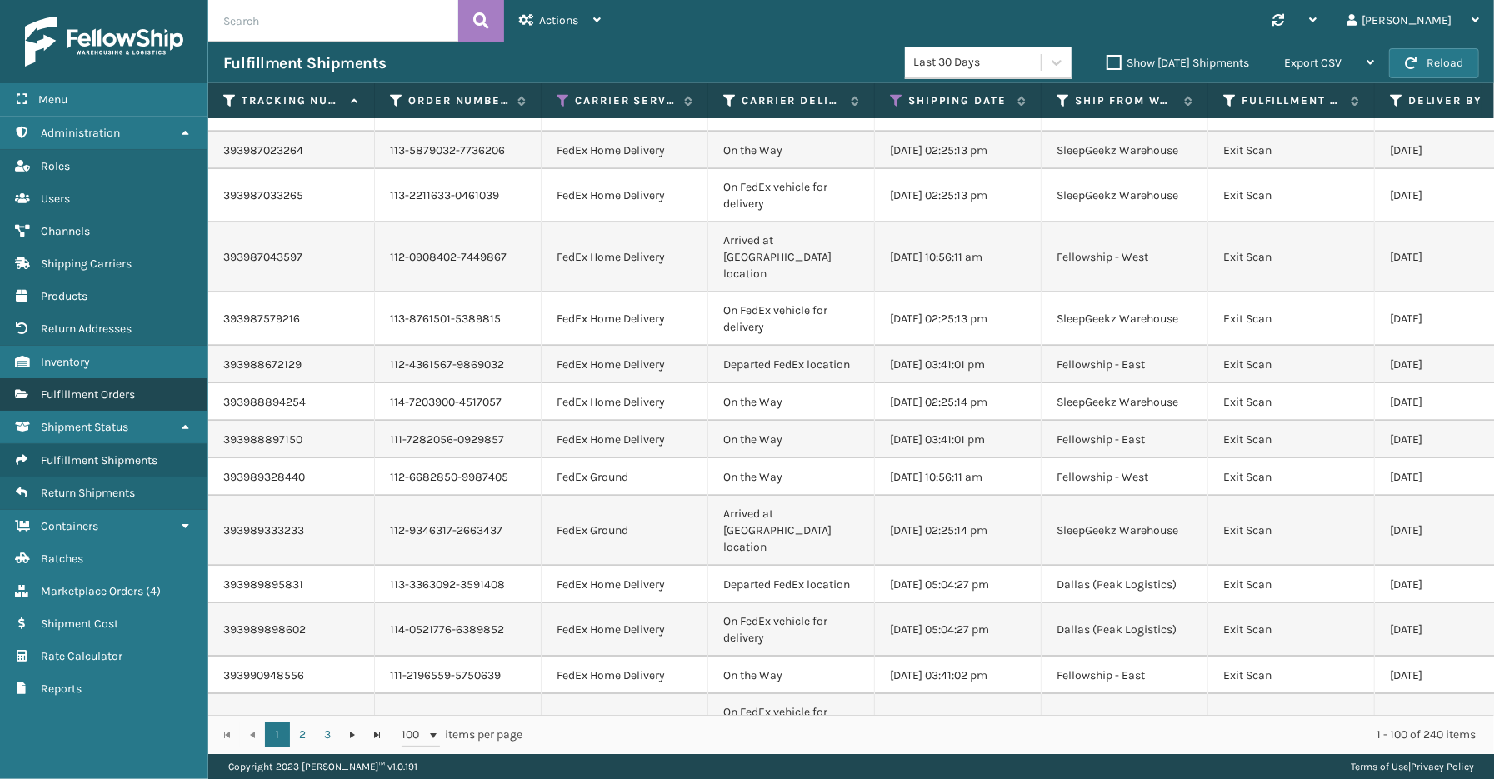
click at [95, 392] on span "Fulfillment Orders" at bounding box center [88, 394] width 94 height 14
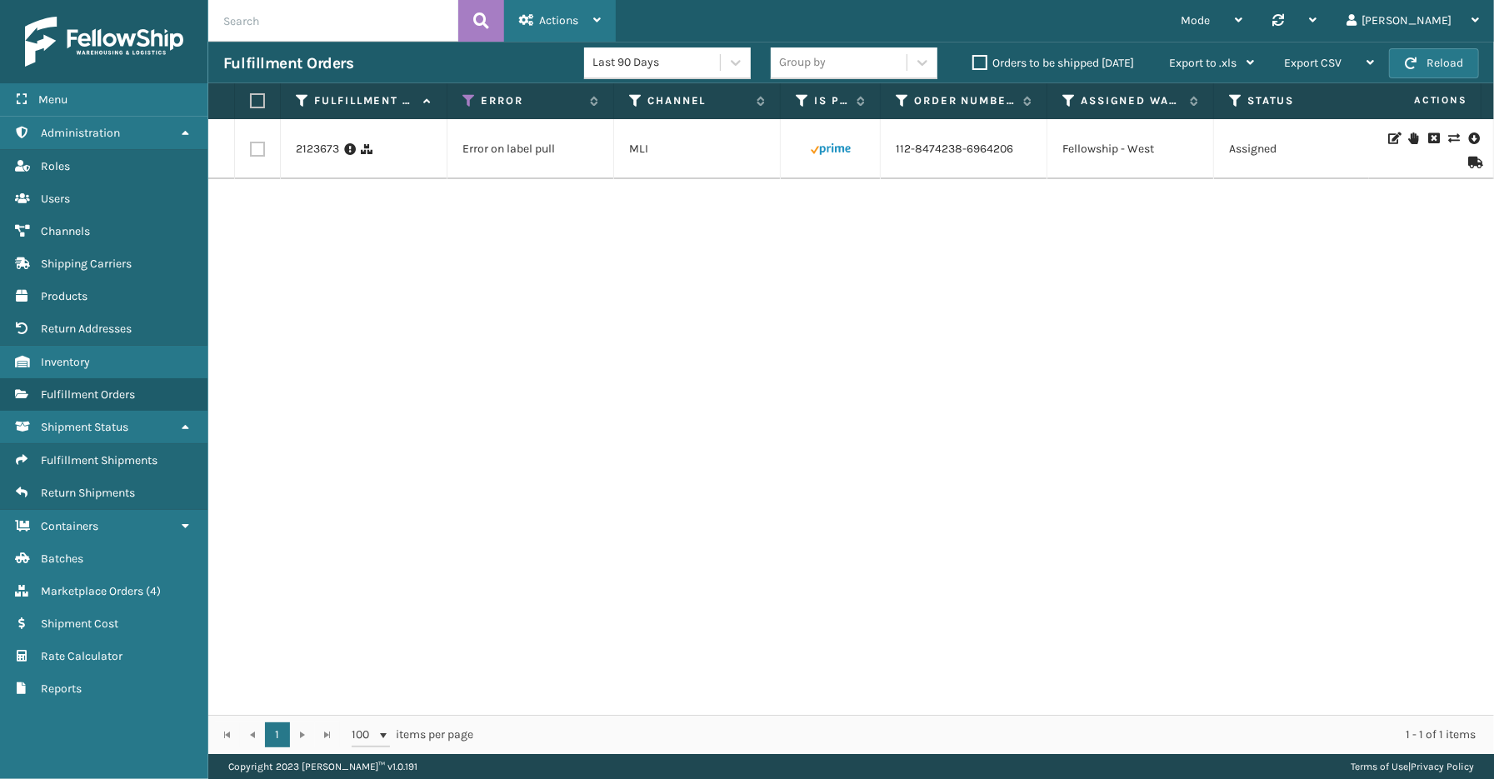
click at [561, 21] on span "Actions" at bounding box center [558, 20] width 39 height 14
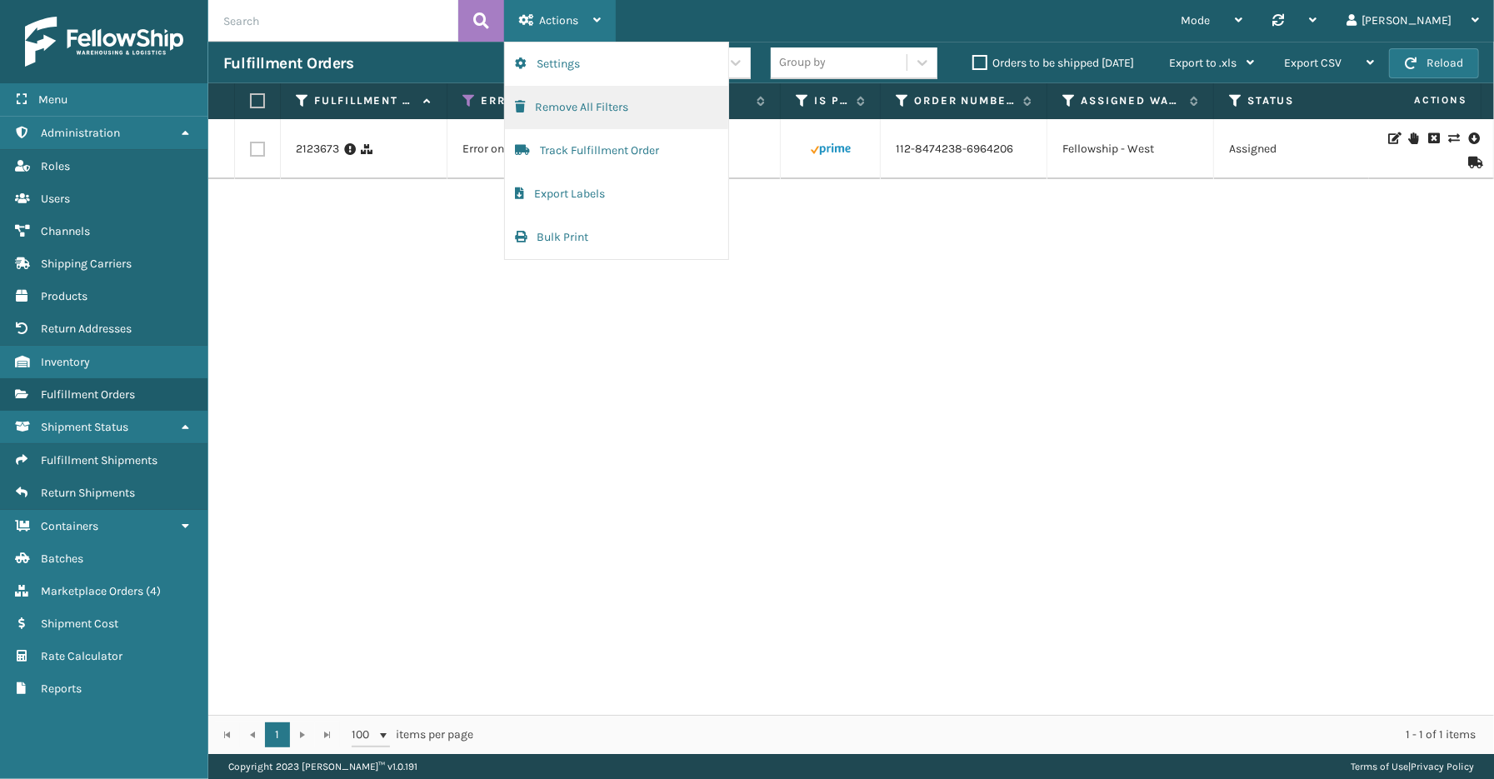
click at [565, 108] on button "Remove All Filters" at bounding box center [616, 107] width 223 height 43
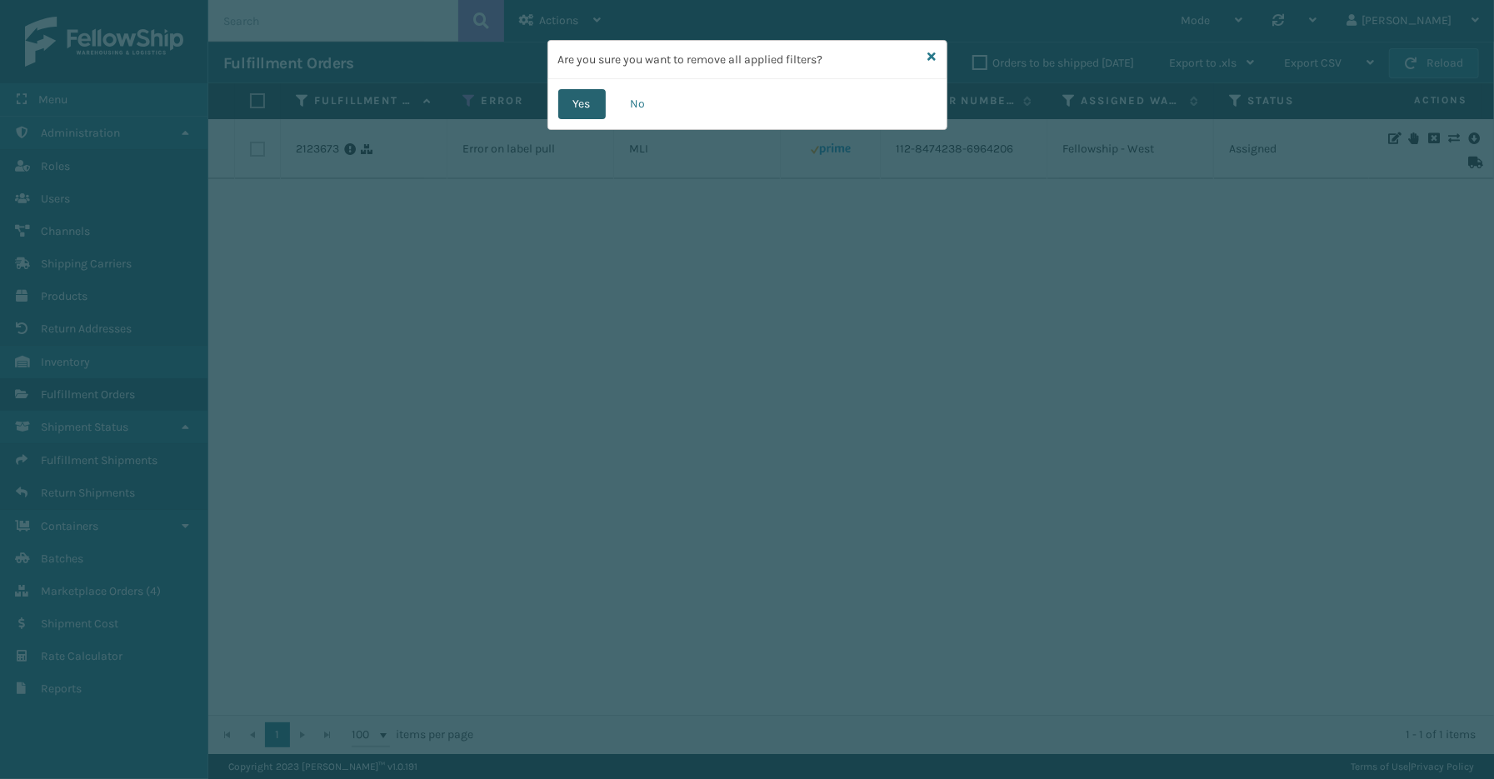
click at [563, 108] on button "Yes" at bounding box center [581, 104] width 47 height 30
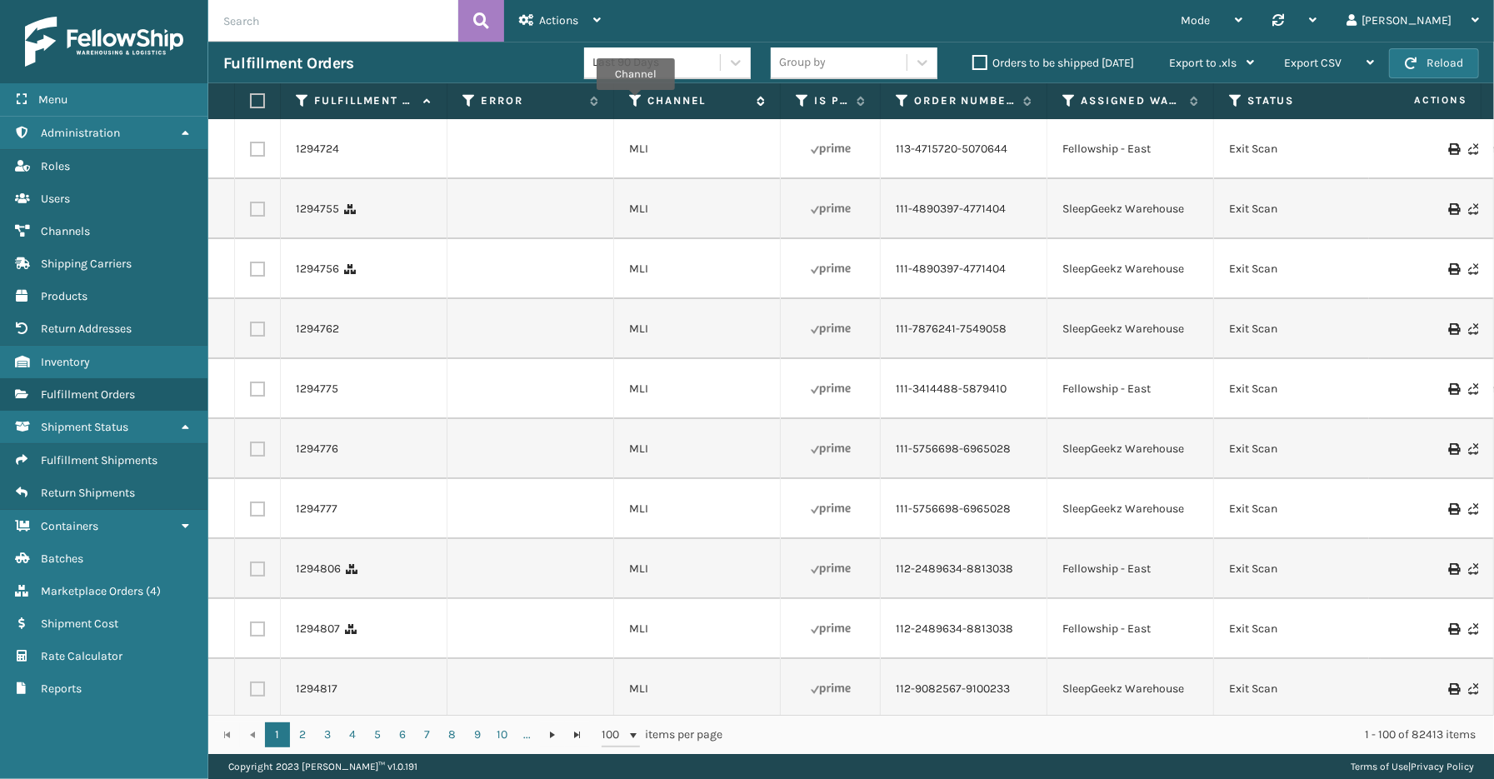
click at [636, 102] on icon at bounding box center [635, 100] width 13 height 15
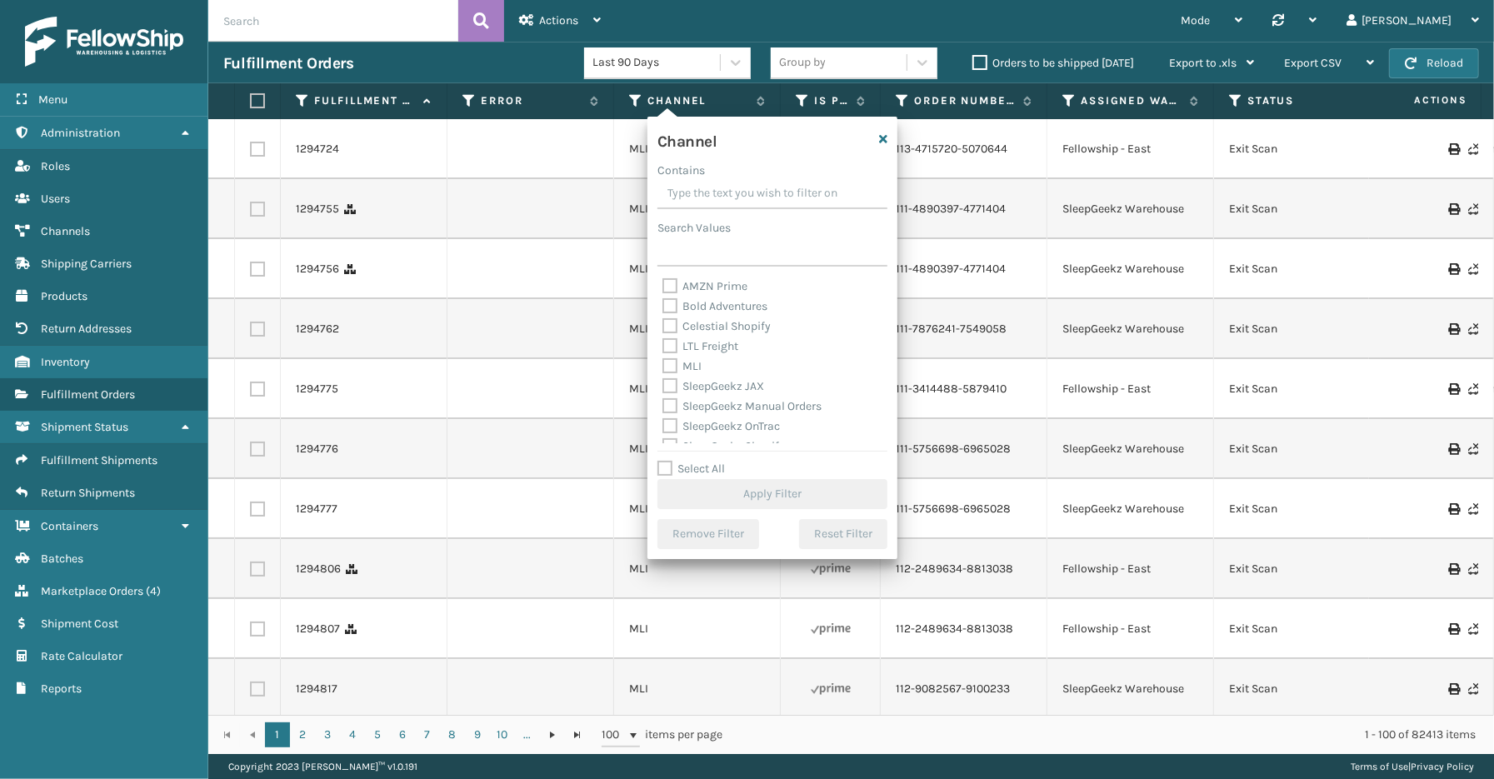
click at [710, 471] on label "Select All" at bounding box center [690, 468] width 67 height 14
click at [710, 461] on input "Select All" at bounding box center [782, 460] width 250 height 2
checkbox input "true"
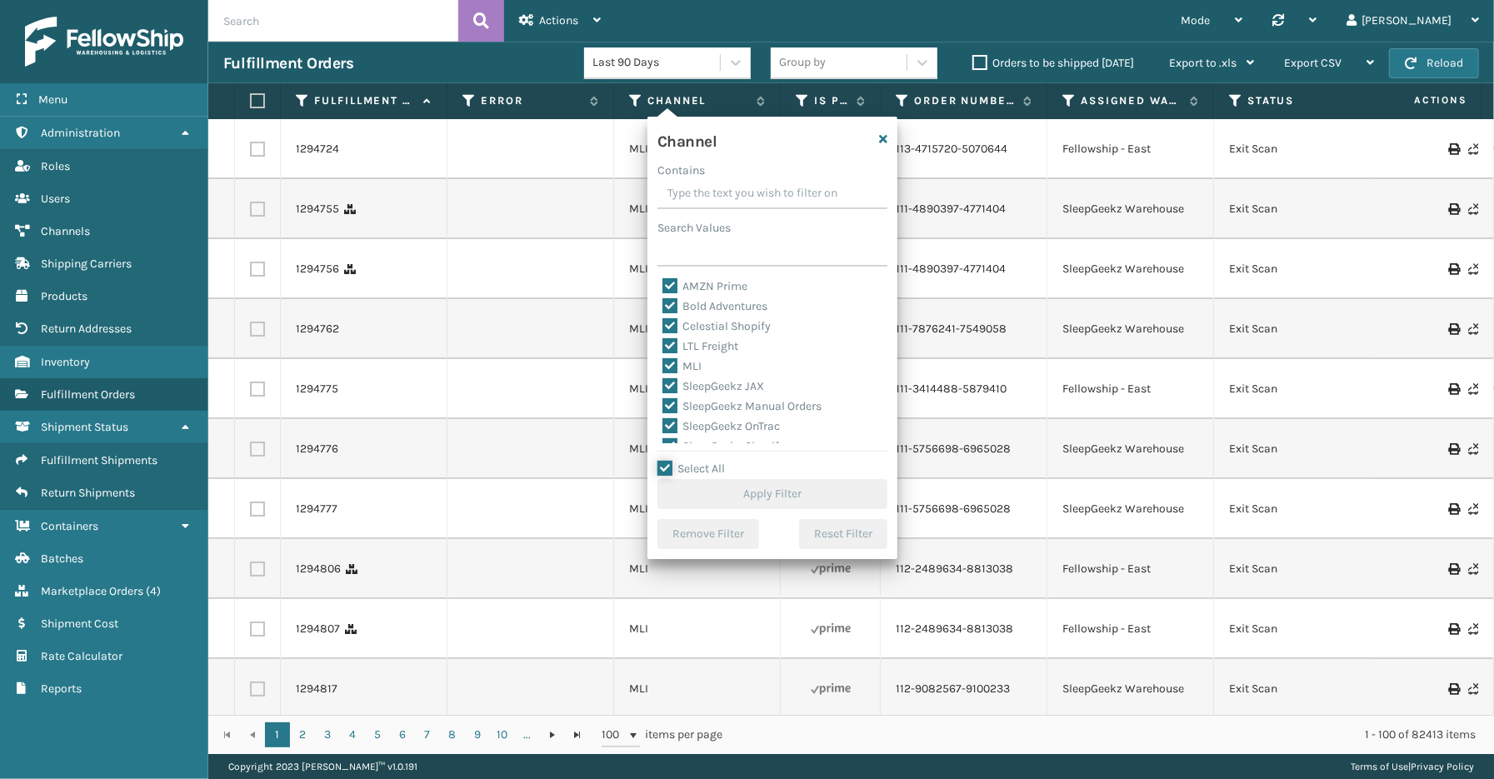
checkbox input "true"
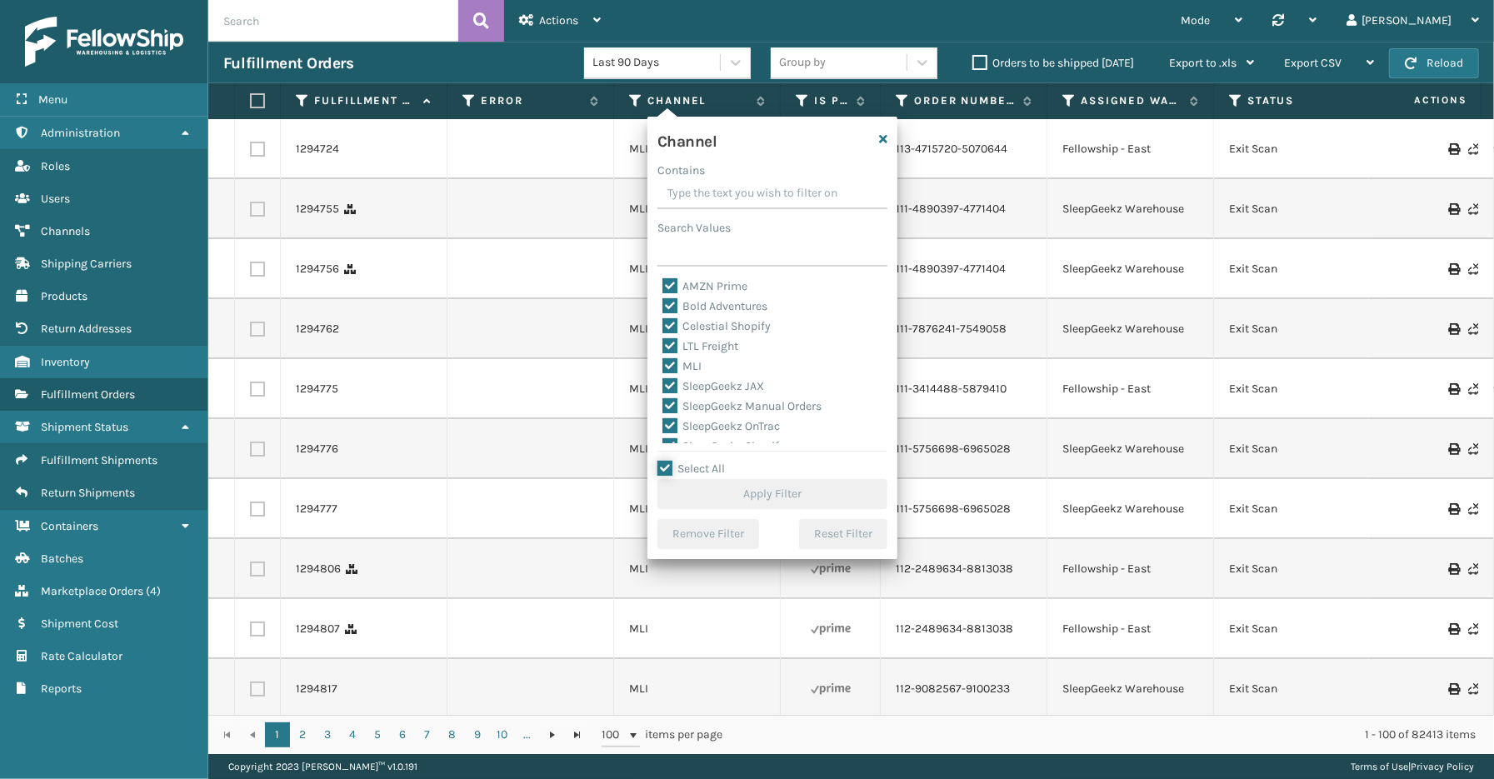
checkbox input "true"
click at [727, 348] on label "LTL Freight" at bounding box center [700, 346] width 76 height 14
click at [663, 347] on input "LTL Freight" at bounding box center [662, 342] width 1 height 11
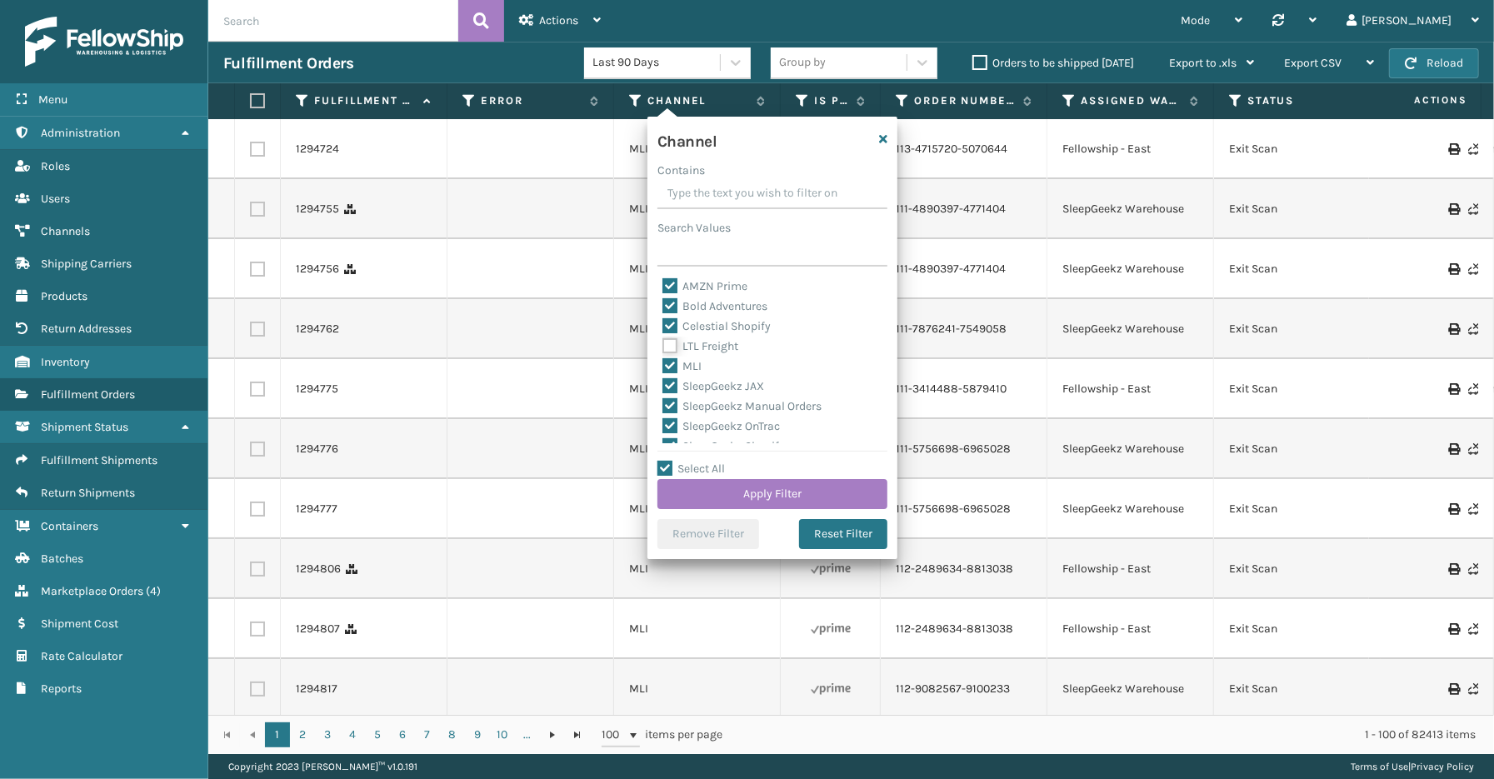
checkbox input "false"
click at [741, 491] on button "Apply Filter" at bounding box center [772, 494] width 230 height 30
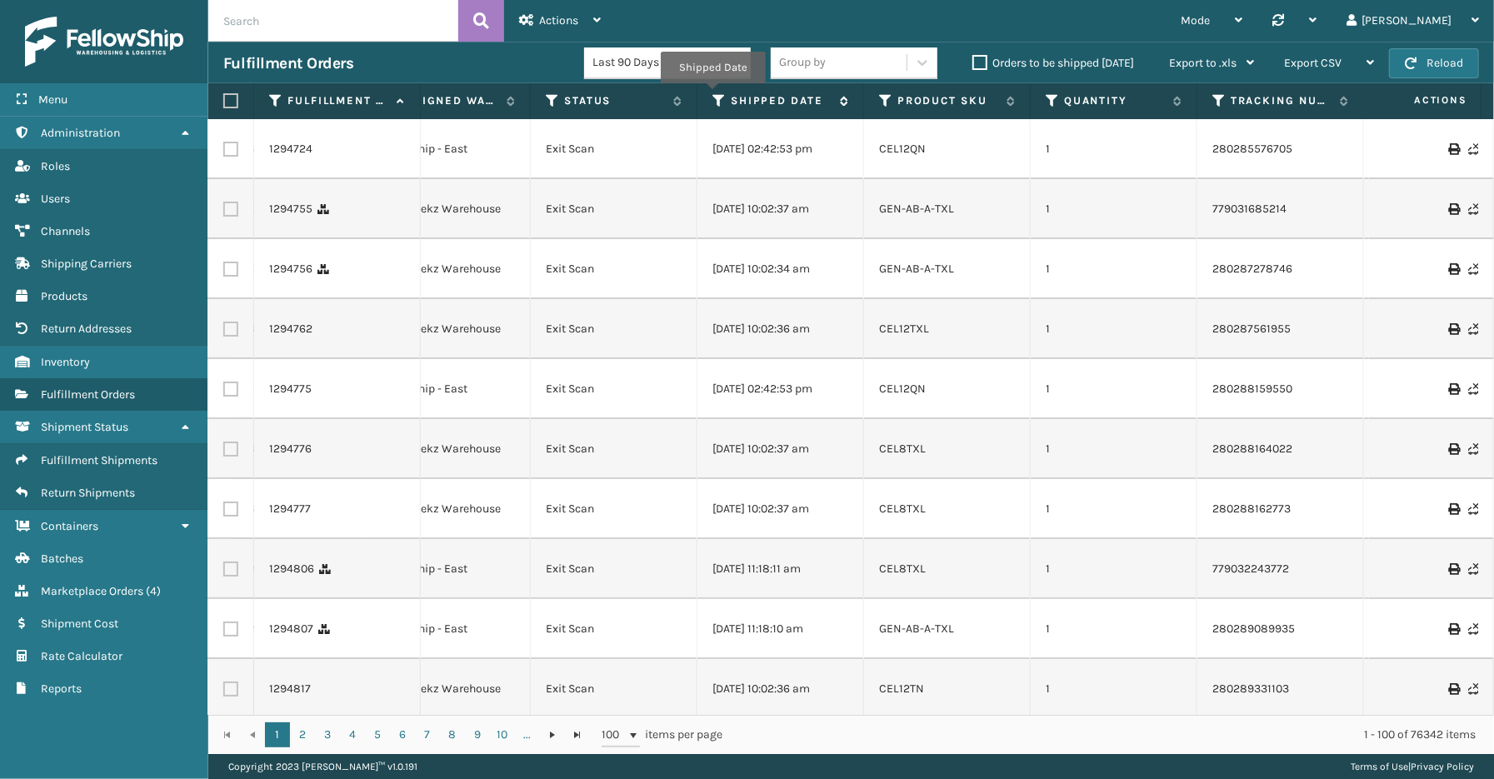
click at [713, 95] on icon at bounding box center [718, 100] width 13 height 15
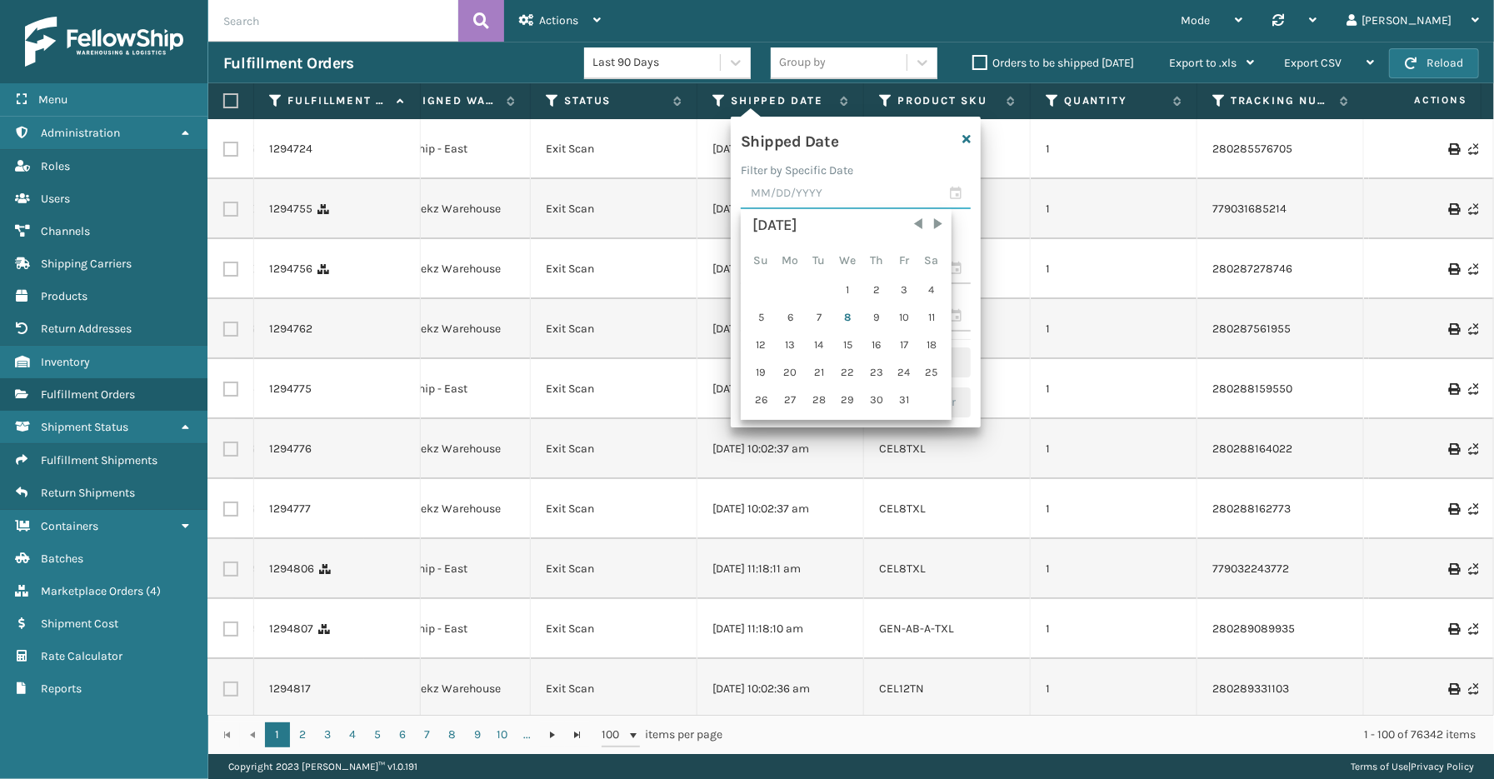
click at [955, 179] on input "text" at bounding box center [856, 194] width 230 height 30
click at [817, 314] on div "7" at bounding box center [818, 317] width 25 height 25
type input "[DATE]"
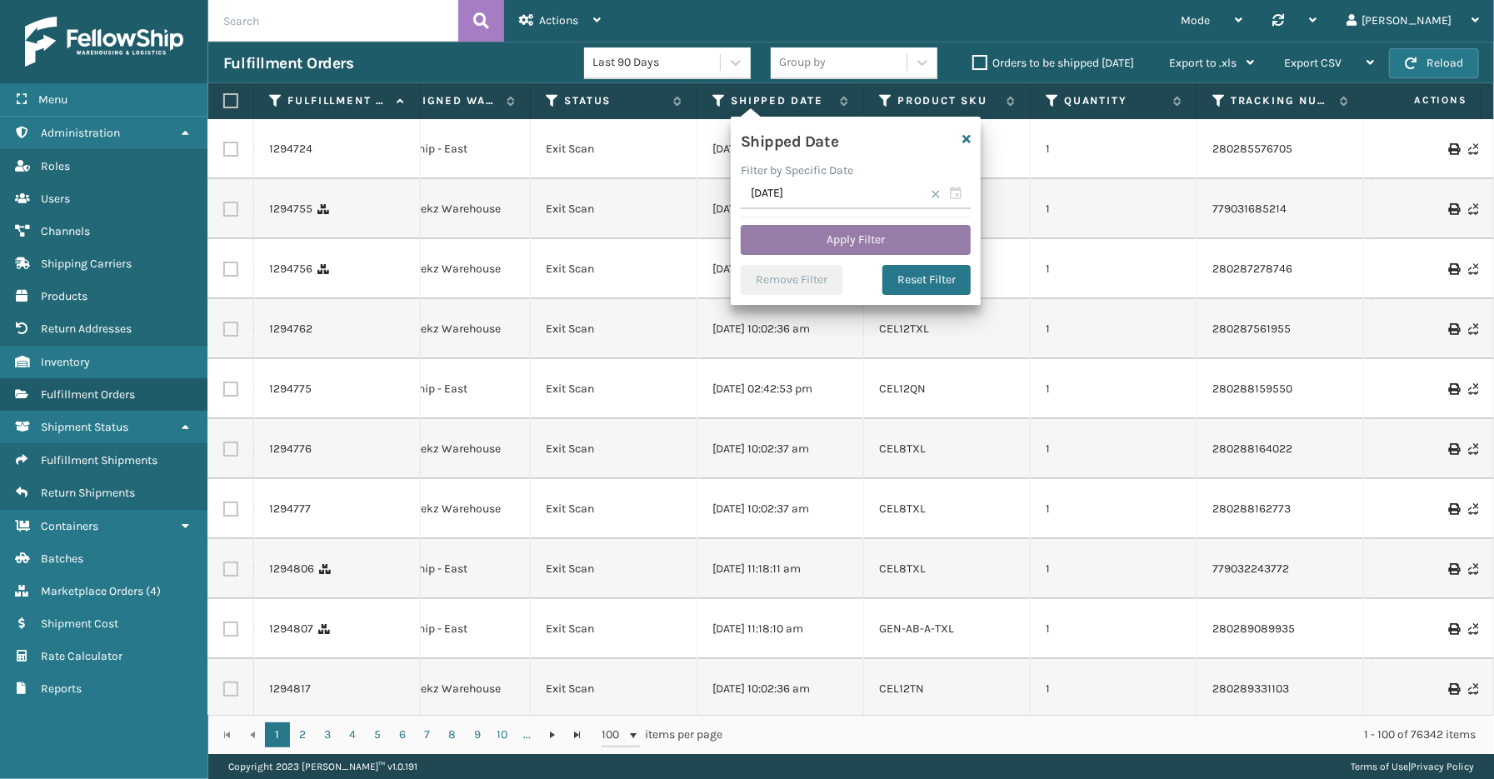
click at [845, 234] on button "Apply Filter" at bounding box center [856, 240] width 230 height 30
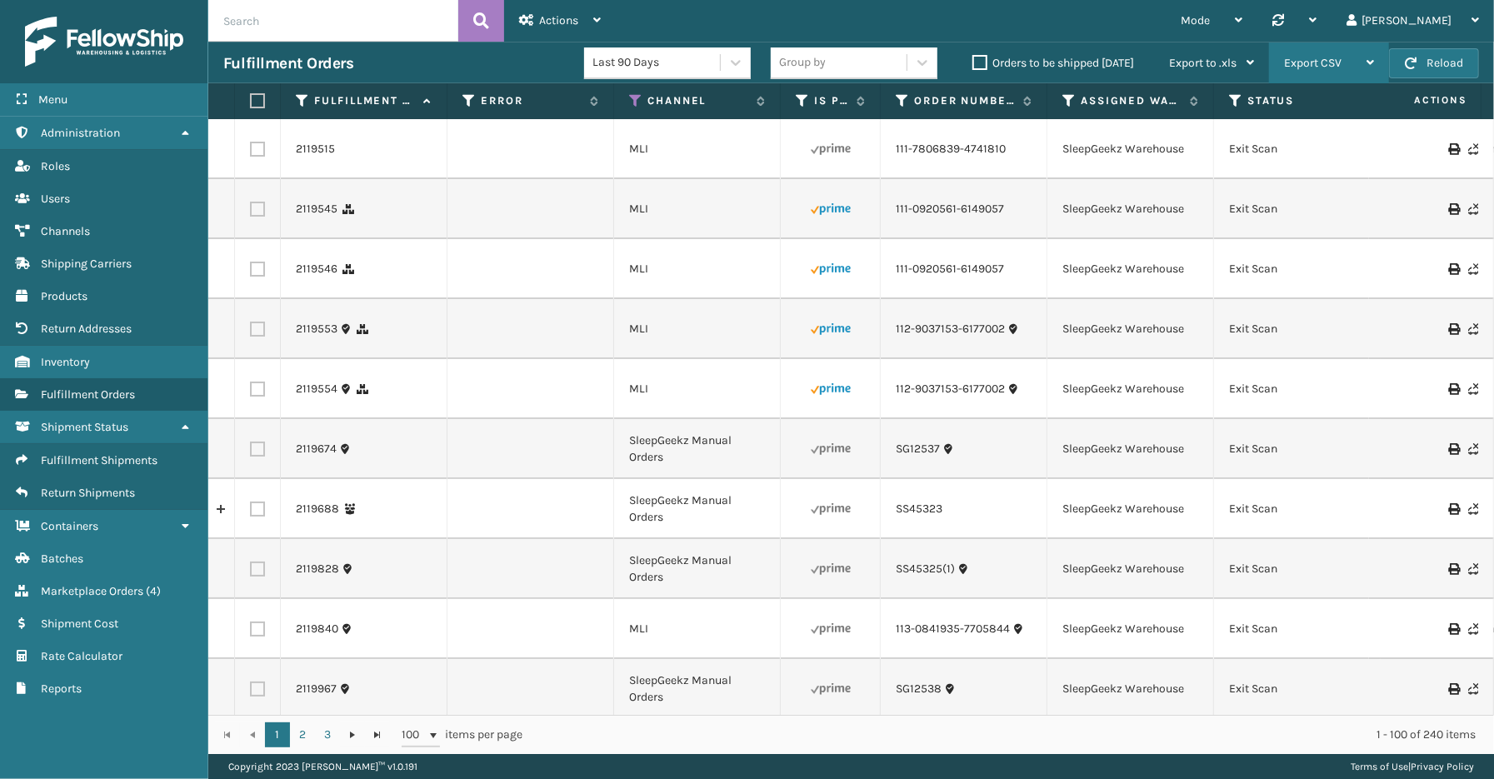
click at [1362, 68] on div "Export CSV" at bounding box center [1329, 63] width 90 height 42
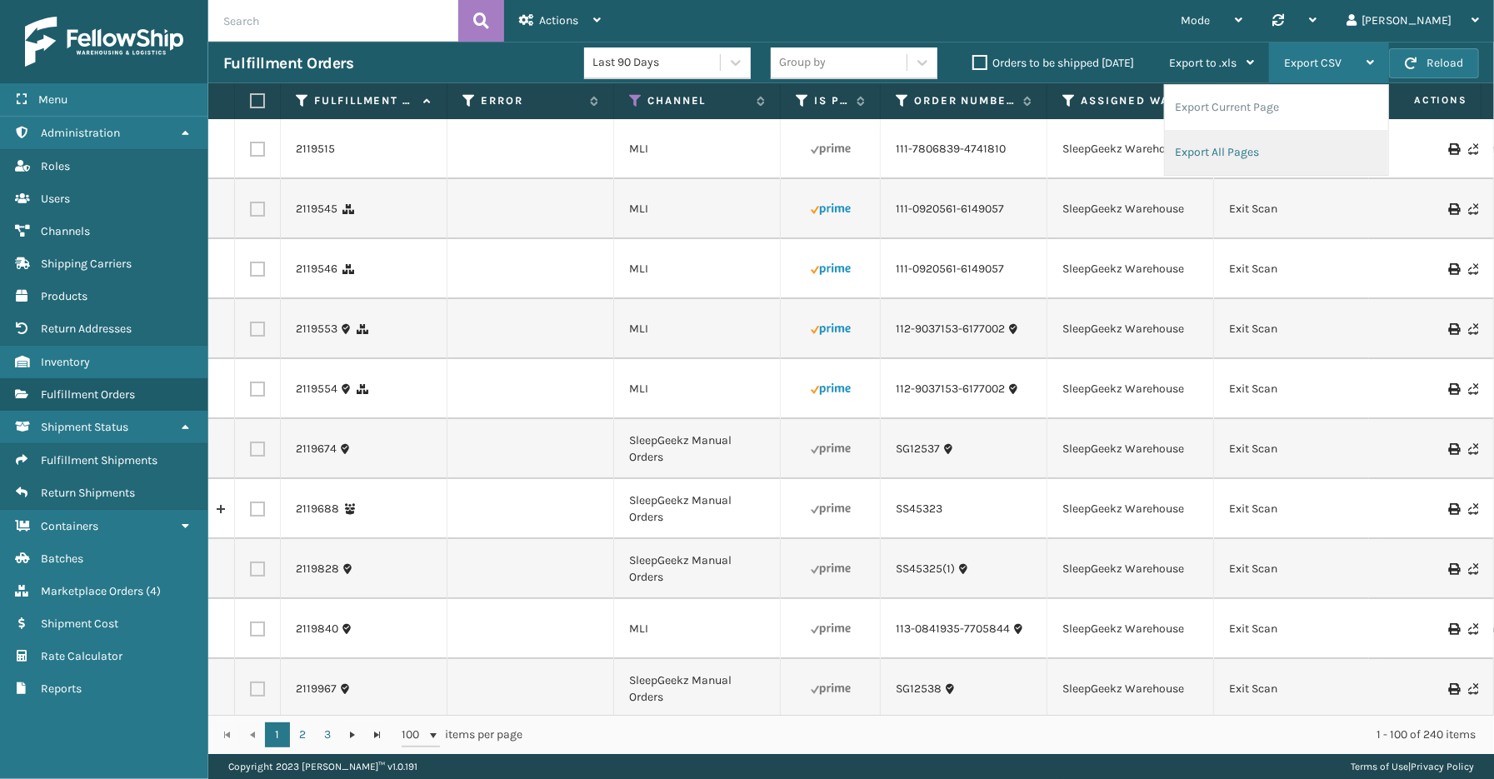
click at [1283, 142] on li "Export All Pages" at bounding box center [1276, 152] width 223 height 45
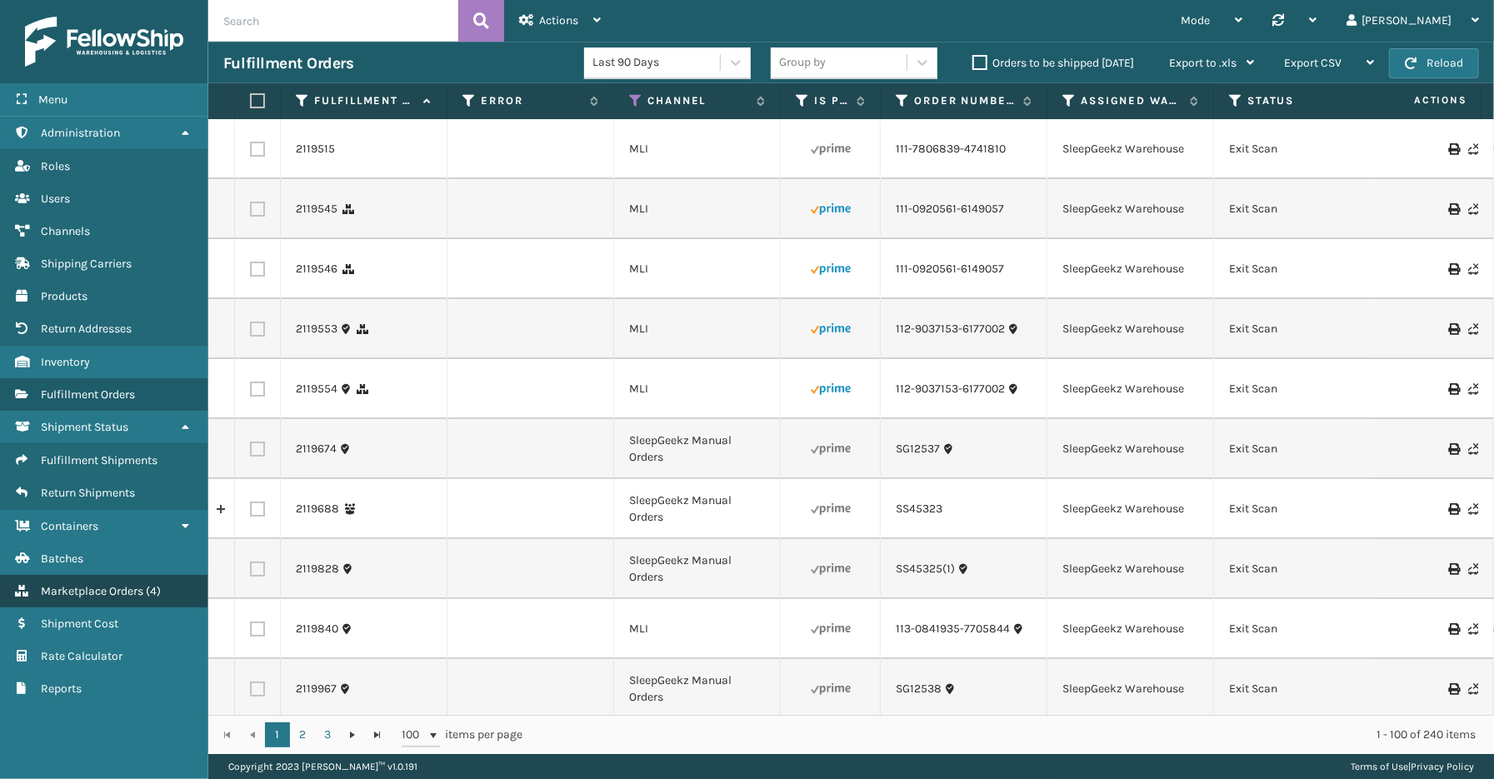
click at [106, 584] on span "Marketplace Orders" at bounding box center [92, 591] width 102 height 14
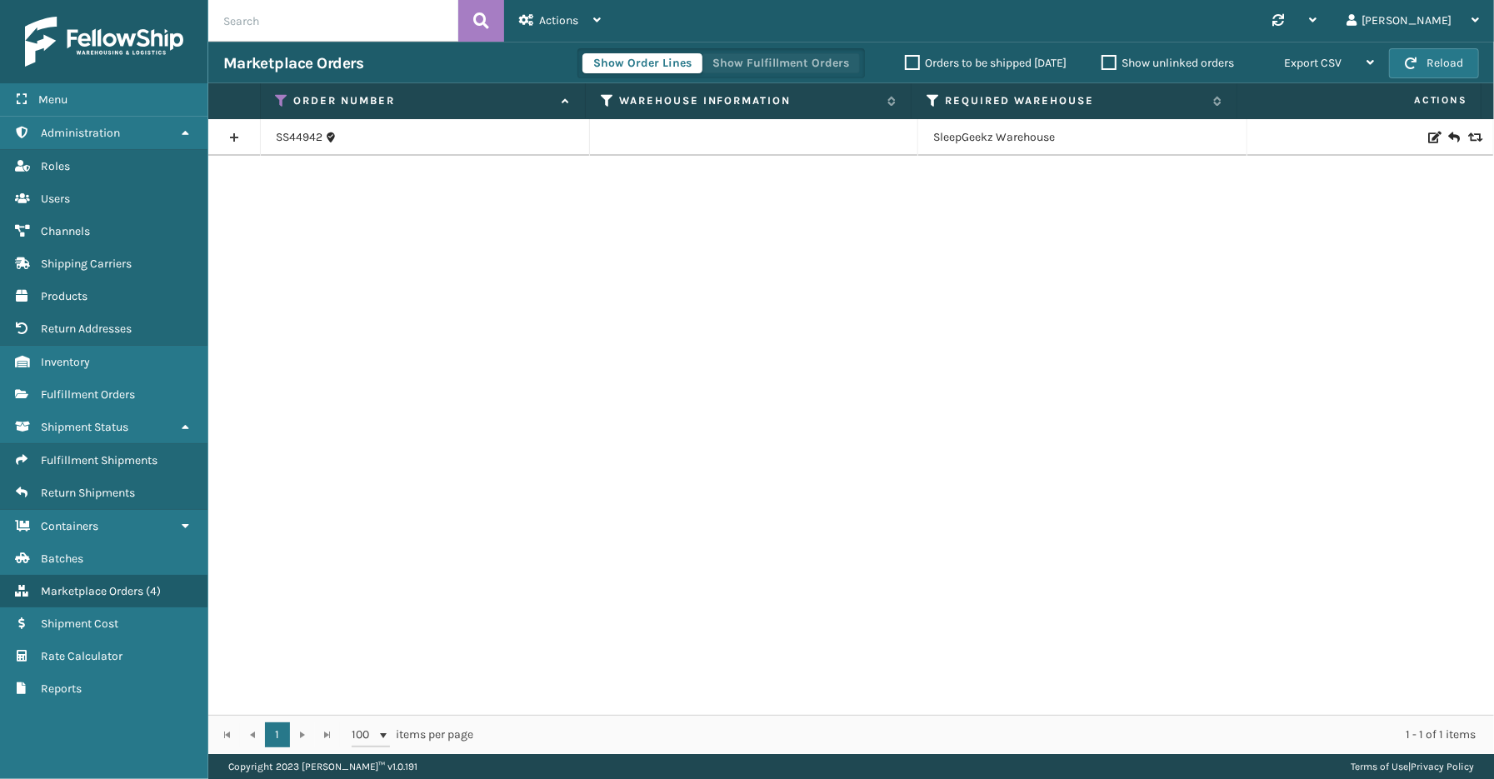
click at [786, 64] on button "Show Fulfillment Orders" at bounding box center [780, 63] width 158 height 20
